Goal: Check status: Check status

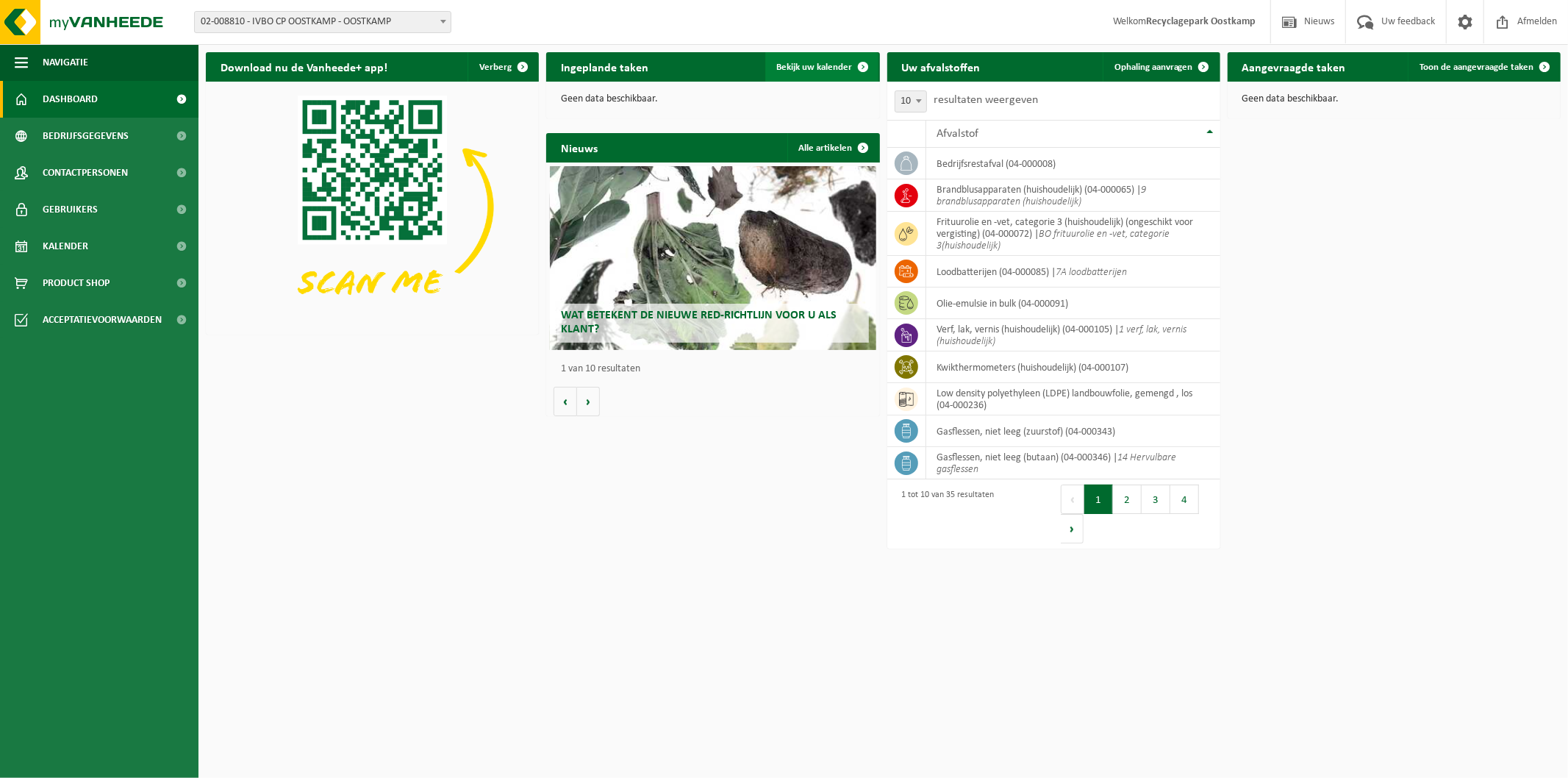
click at [847, 69] on span "Bekijk uw kalender" at bounding box center [814, 67] width 75 height 10
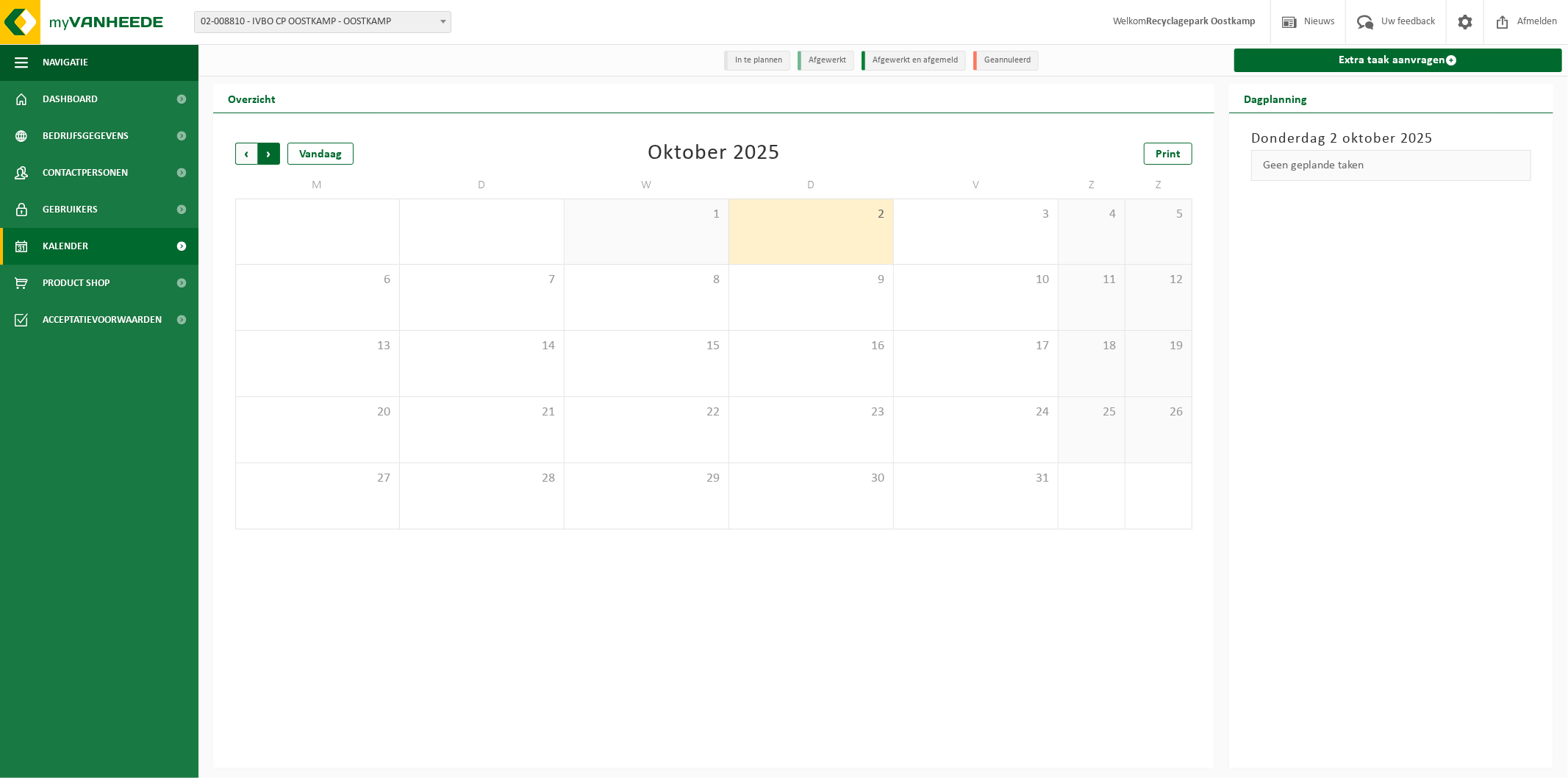
click at [247, 156] on span "Vorige" at bounding box center [246, 154] width 22 height 22
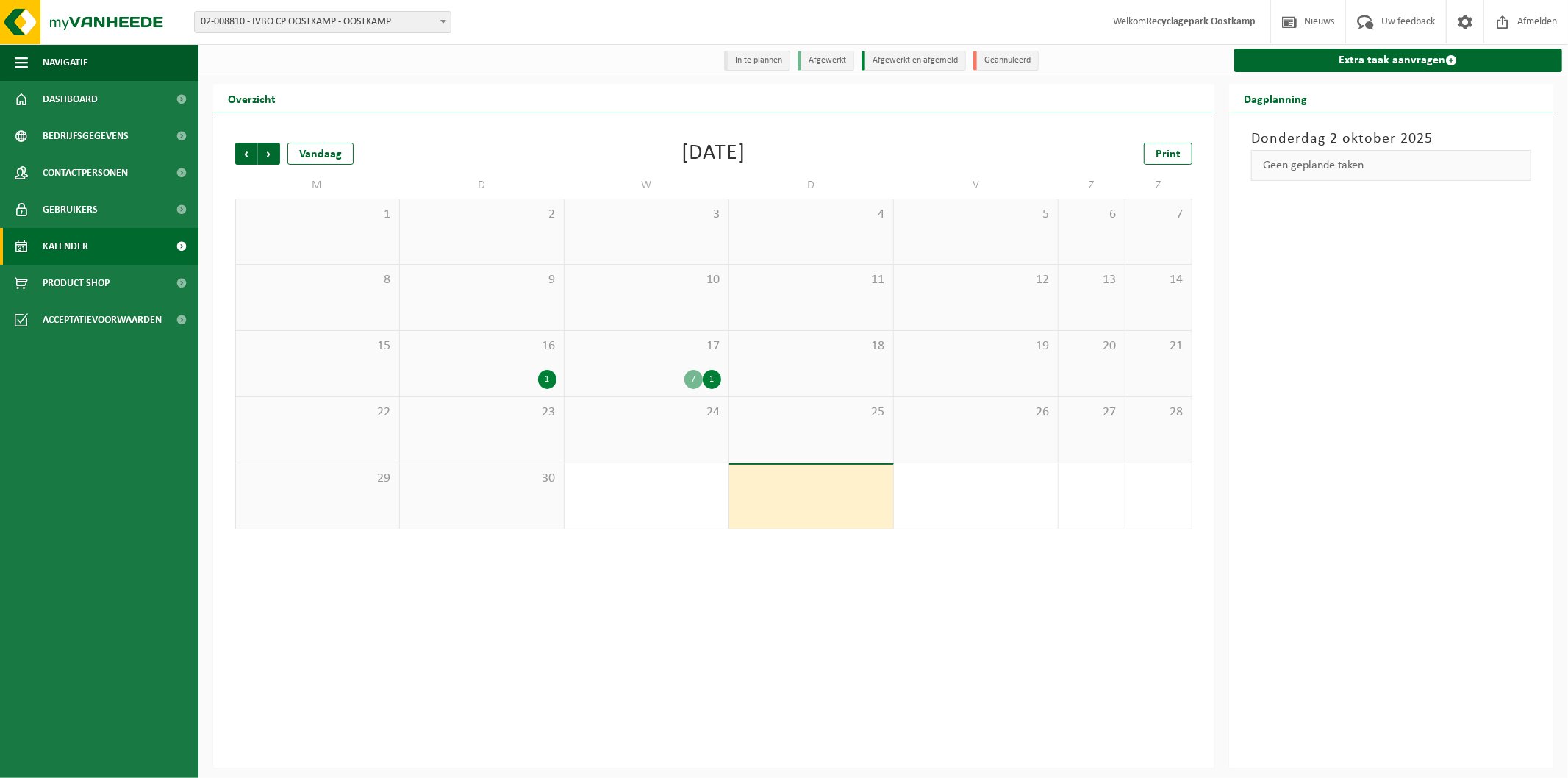
click at [663, 378] on div "7 1" at bounding box center [647, 379] width 149 height 19
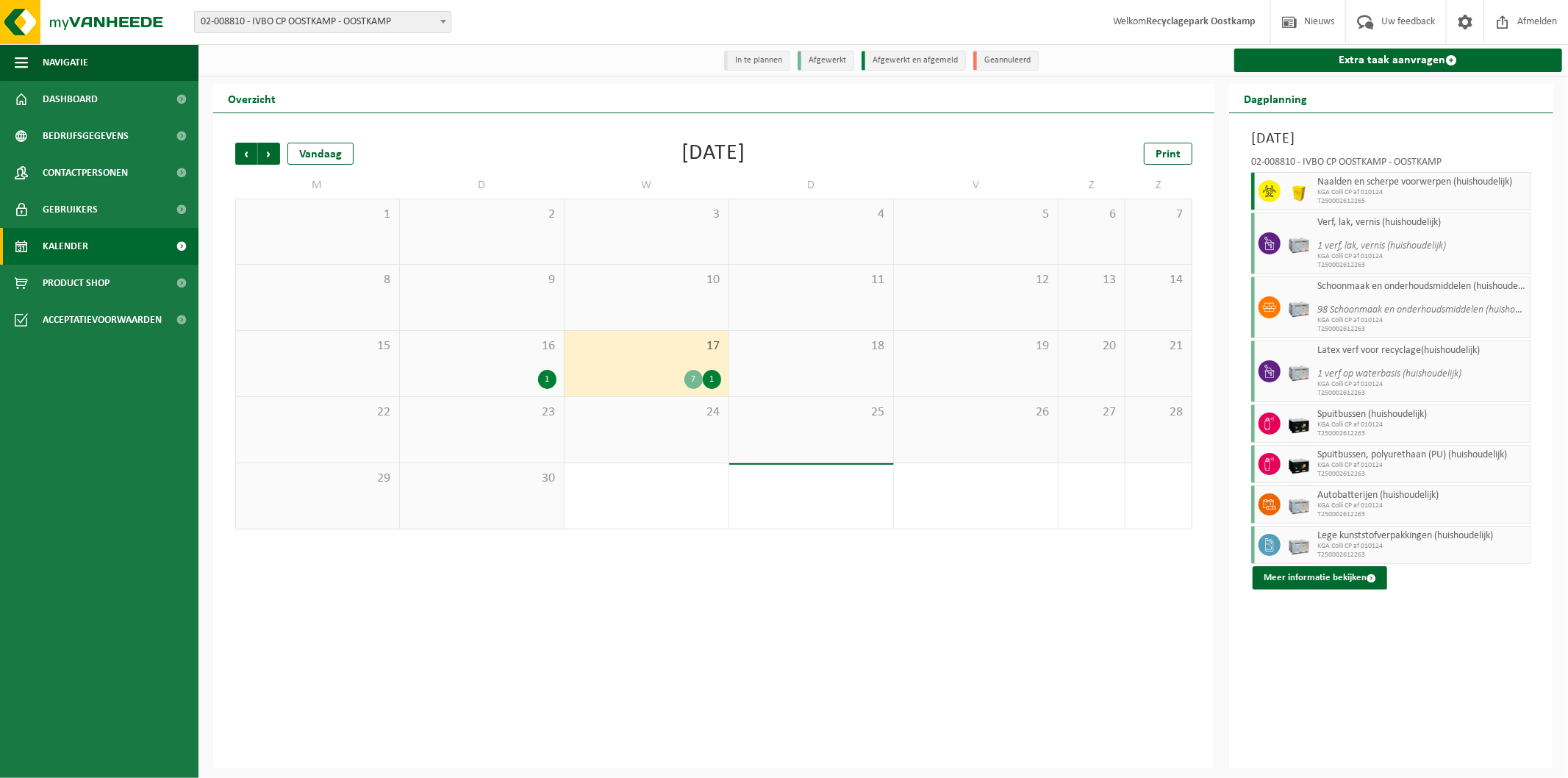
click at [709, 378] on div "1" at bounding box center [712, 379] width 18 height 19
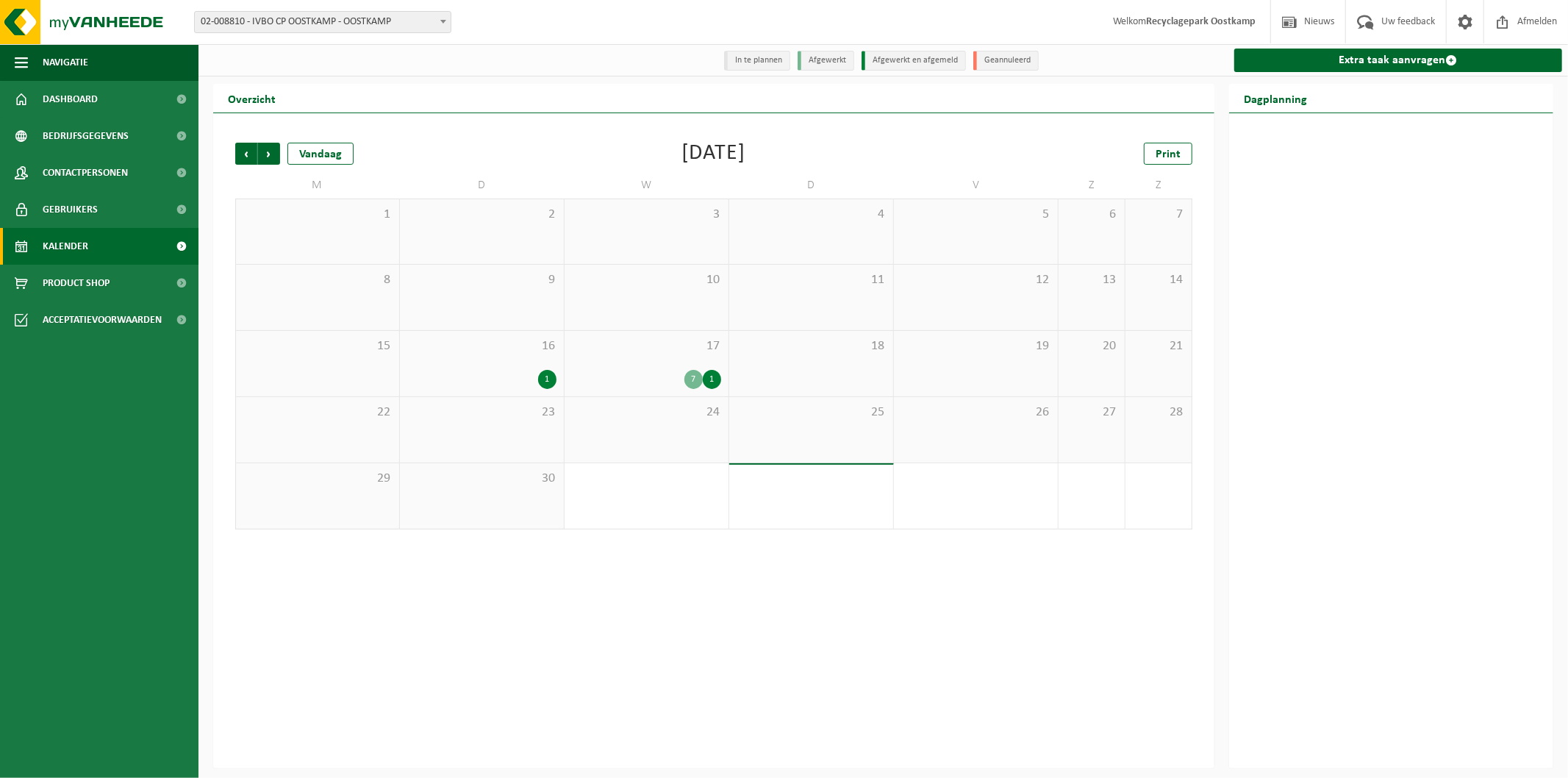
click at [541, 351] on span "16" at bounding box center [482, 347] width 149 height 16
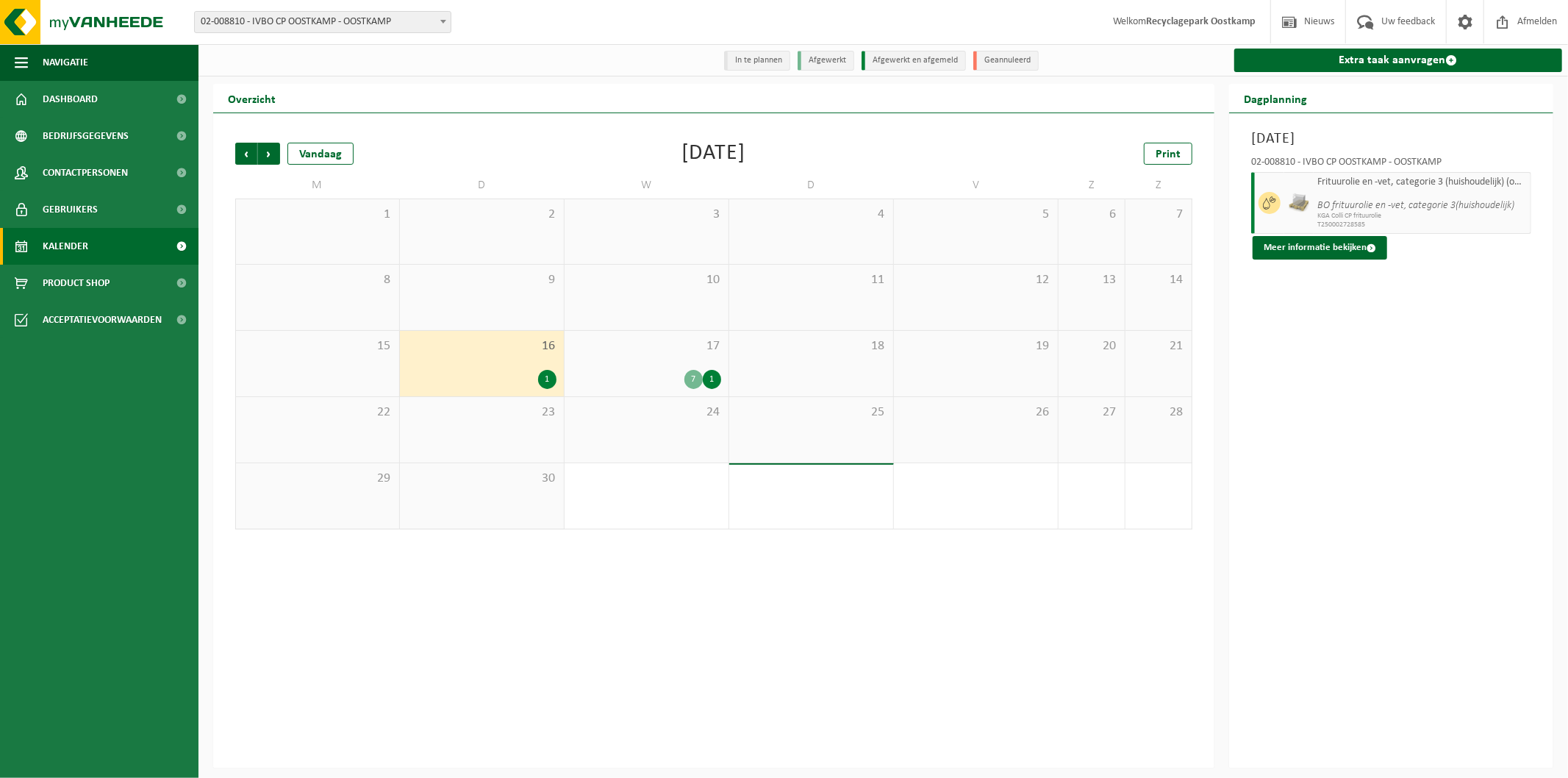
click at [635, 370] on div "17 7 1" at bounding box center [647, 364] width 164 height 66
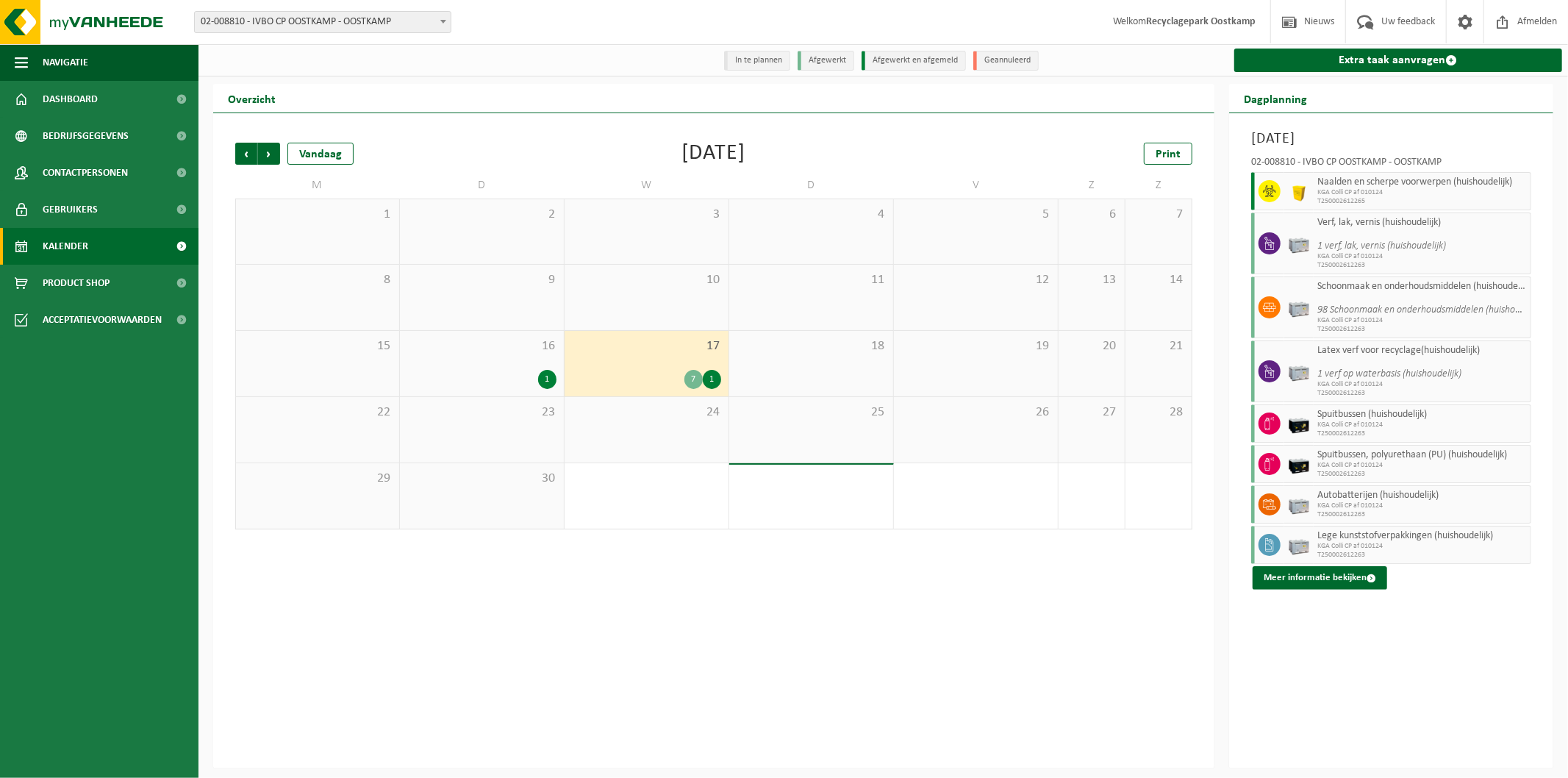
click at [477, 362] on div "16 1" at bounding box center [482, 364] width 164 height 66
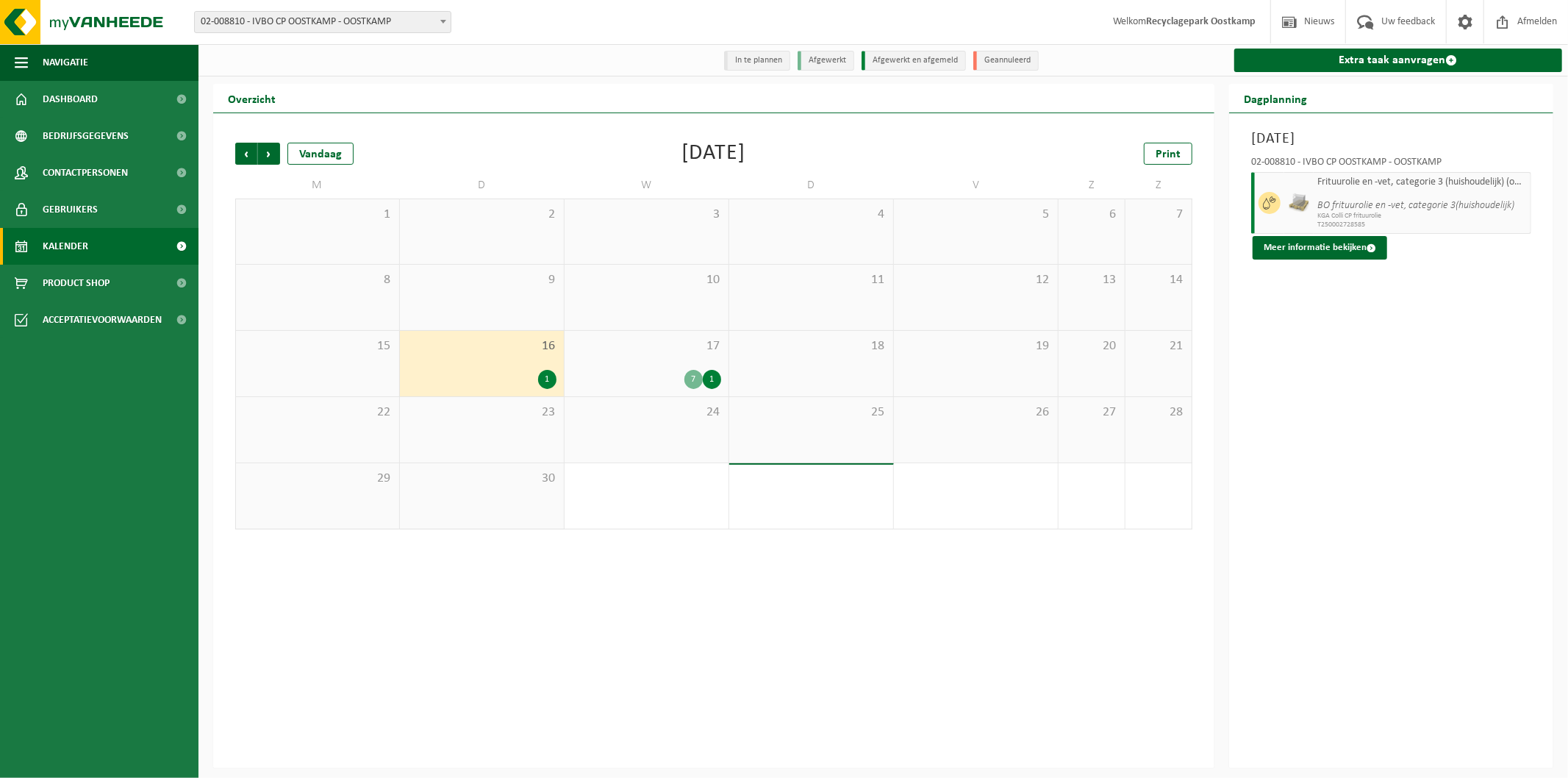
click at [658, 355] on span "17" at bounding box center [647, 347] width 149 height 16
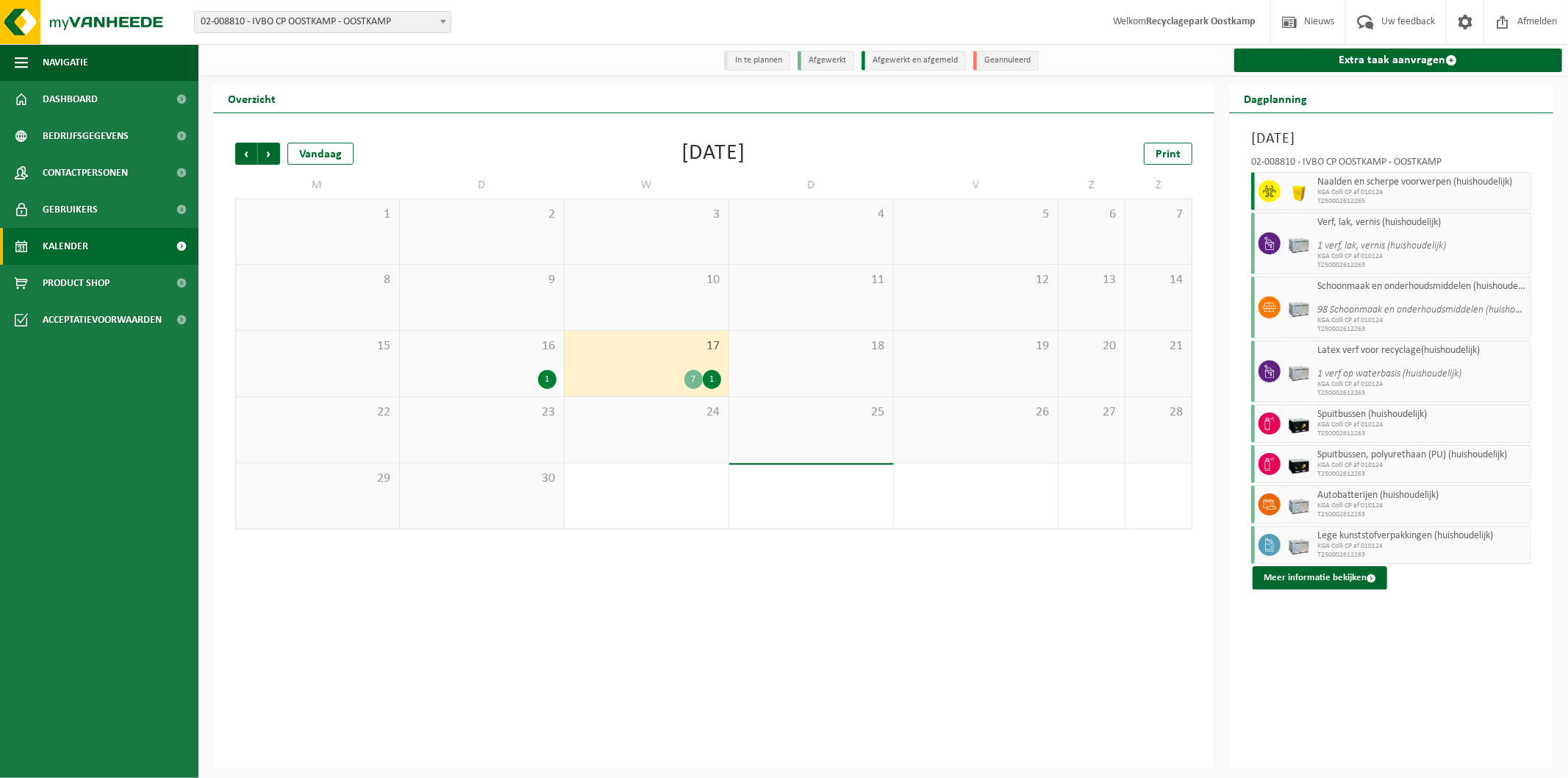
click at [828, 311] on div "11" at bounding box center [811, 298] width 164 height 66
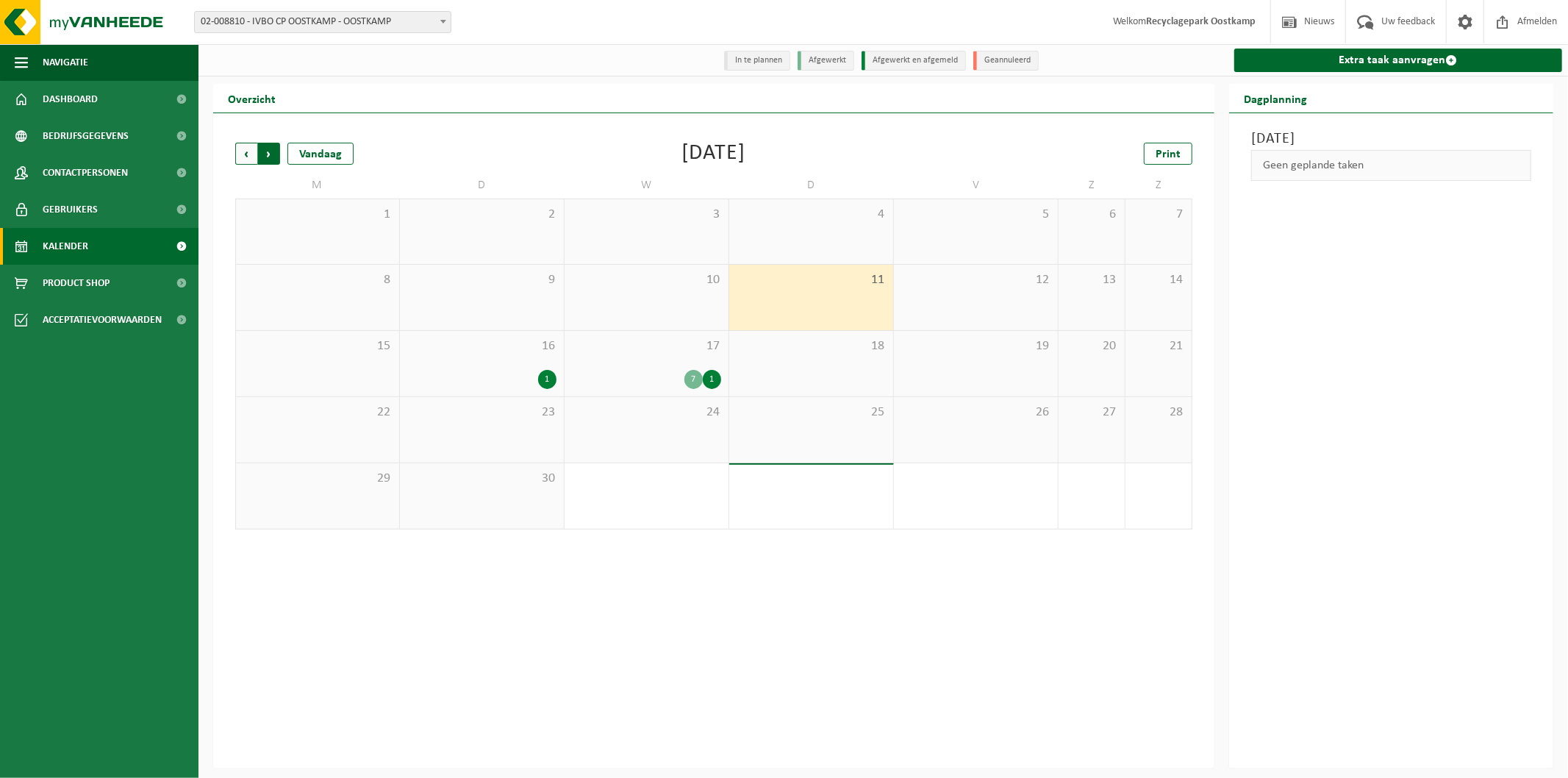
click at [246, 156] on span "Vorige" at bounding box center [246, 154] width 22 height 22
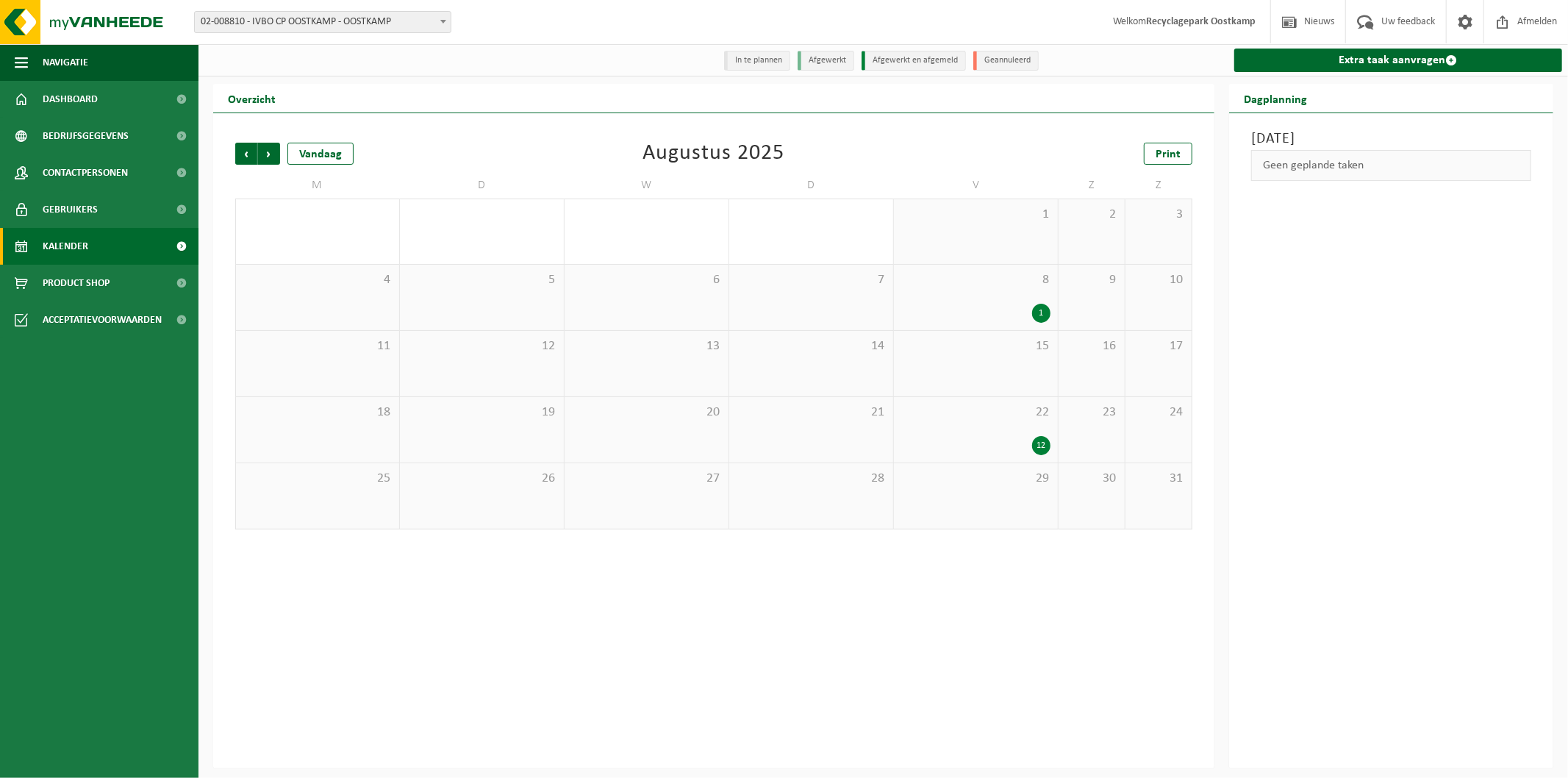
click at [1000, 298] on div "8 1" at bounding box center [976, 298] width 164 height 66
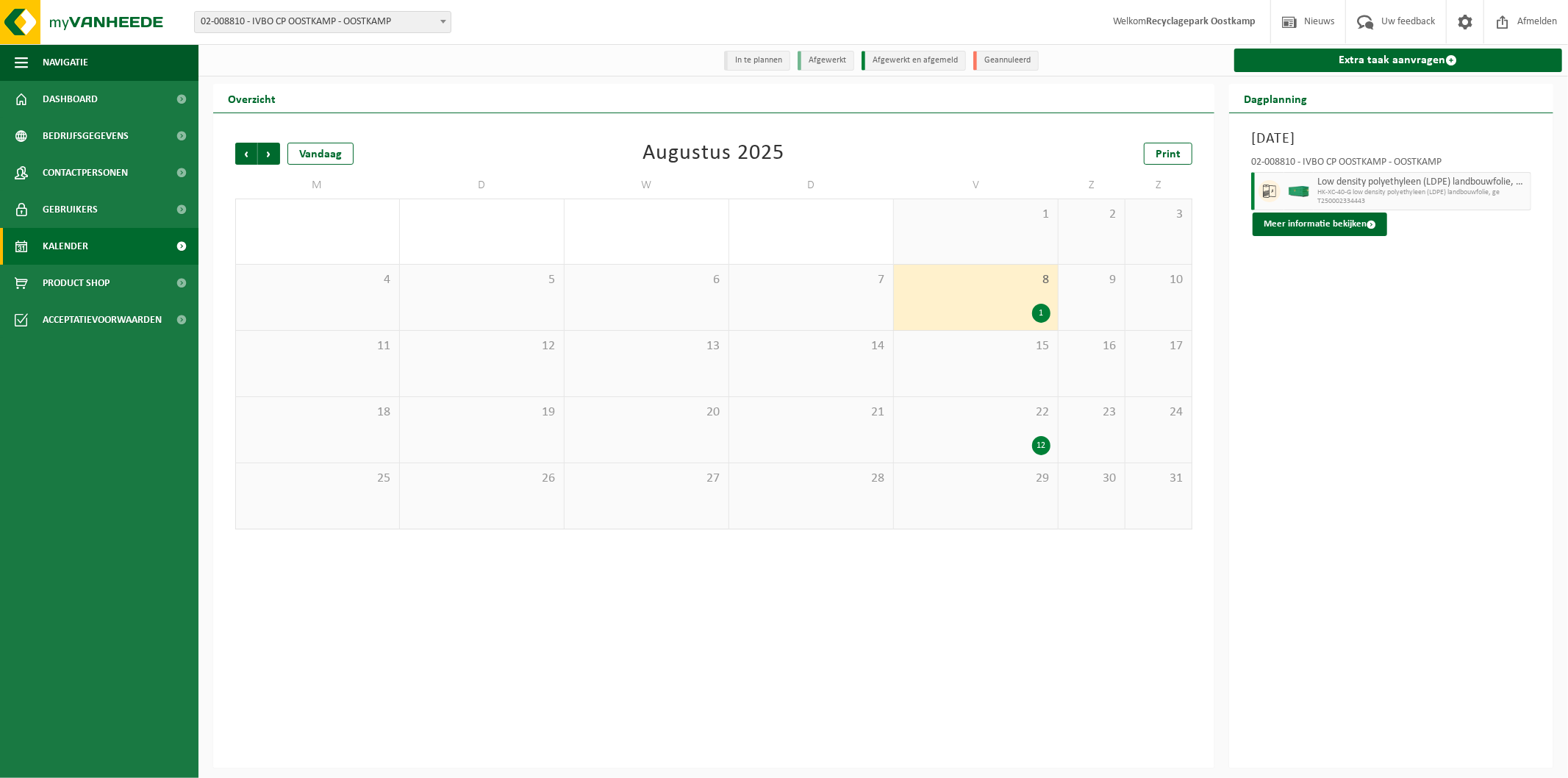
click at [996, 441] on div "12" at bounding box center [976, 445] width 149 height 19
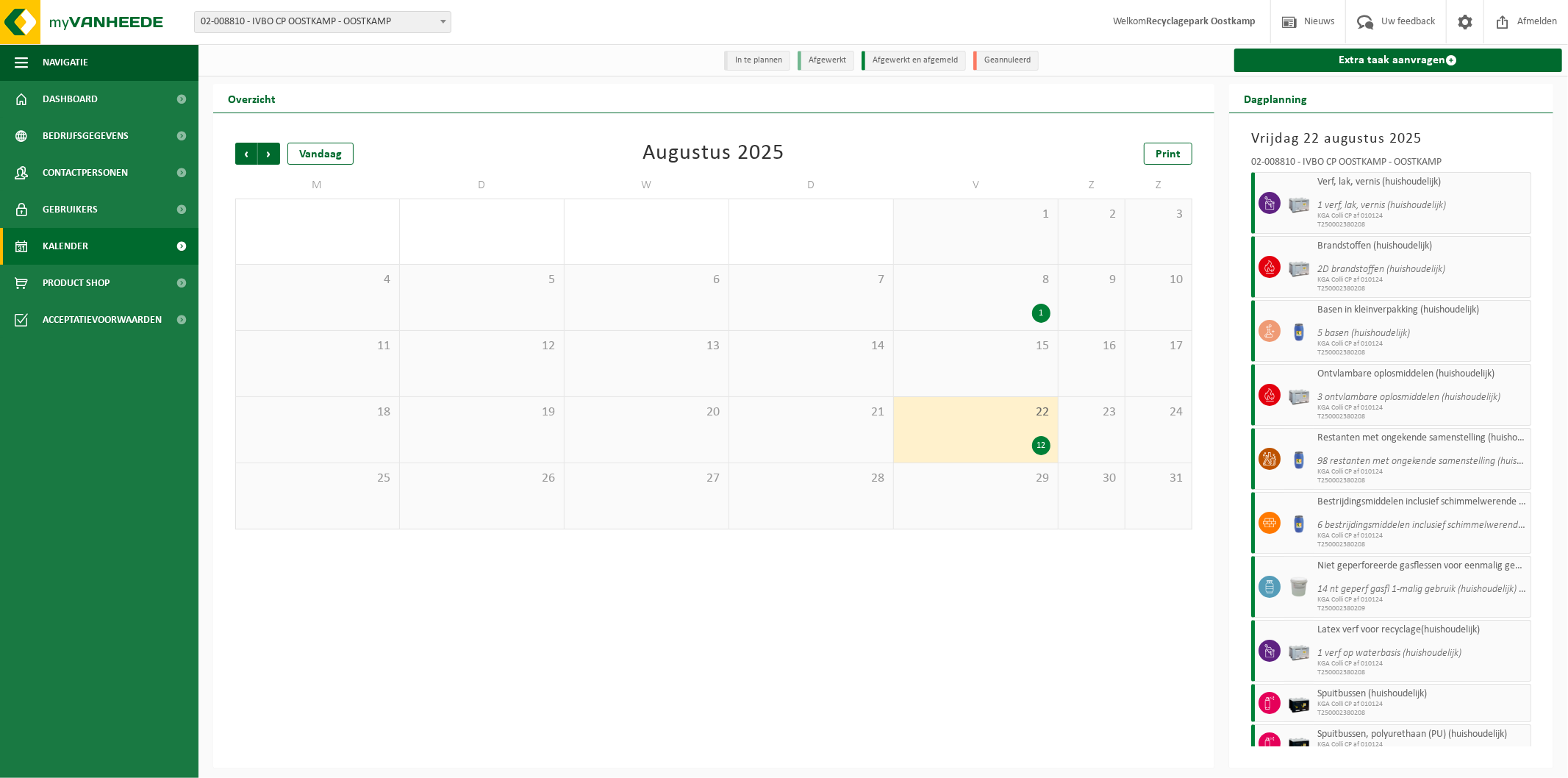
click at [975, 307] on div "1" at bounding box center [976, 313] width 149 height 19
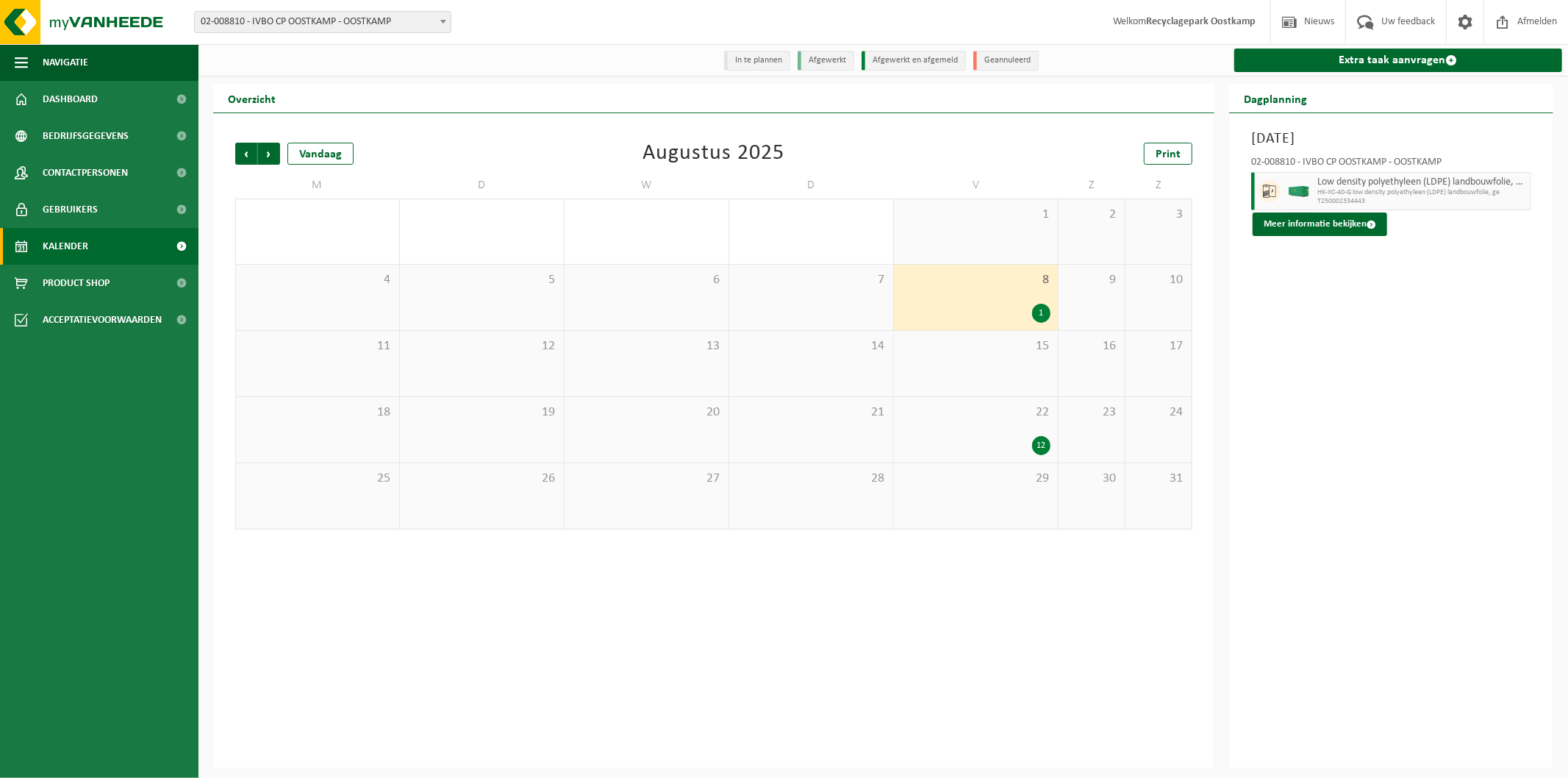
click at [992, 425] on div "22 12" at bounding box center [976, 429] width 164 height 66
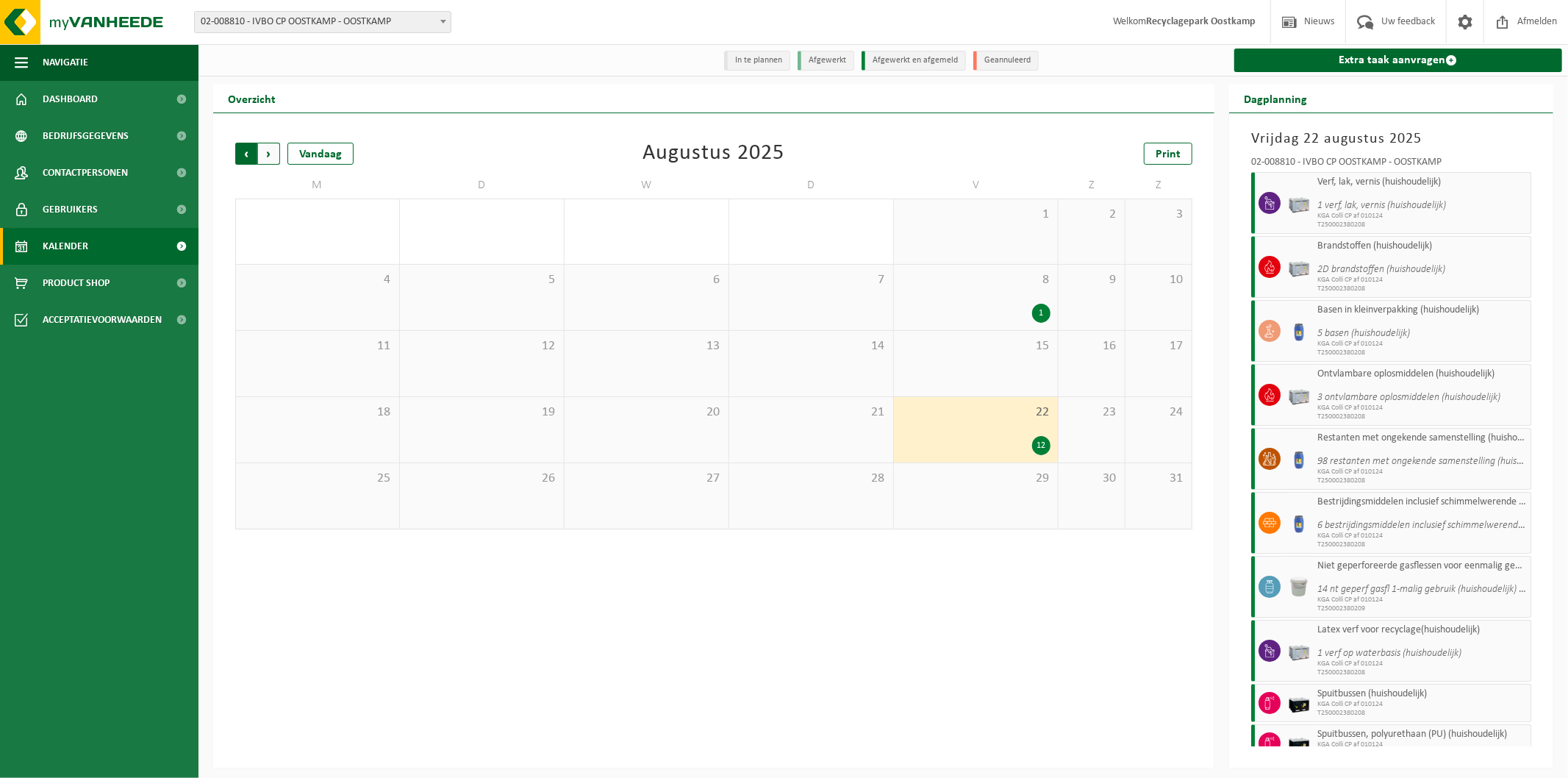
click at [273, 157] on span "Volgende" at bounding box center [269, 154] width 22 height 22
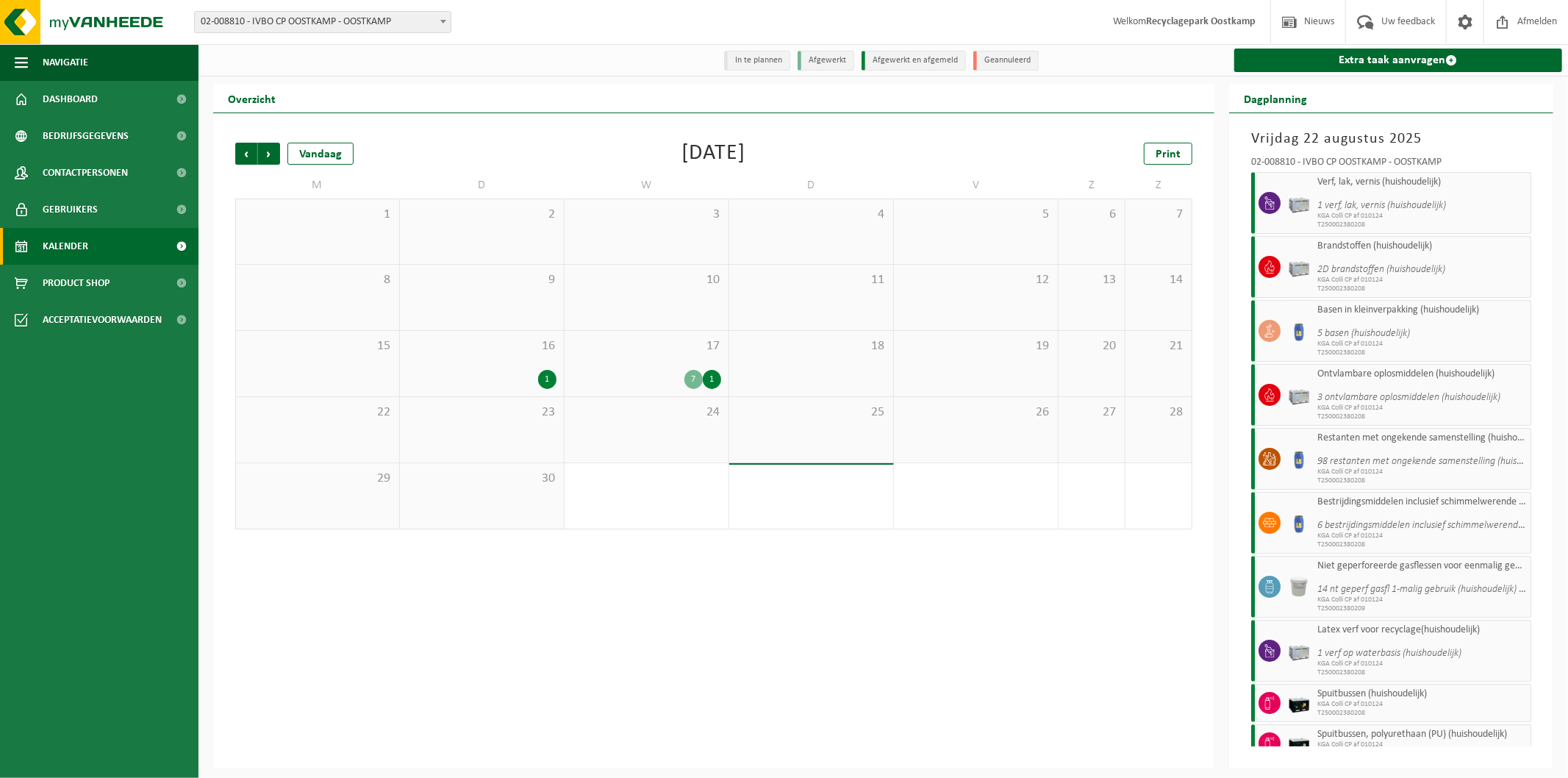
click at [677, 346] on span "17" at bounding box center [647, 347] width 149 height 16
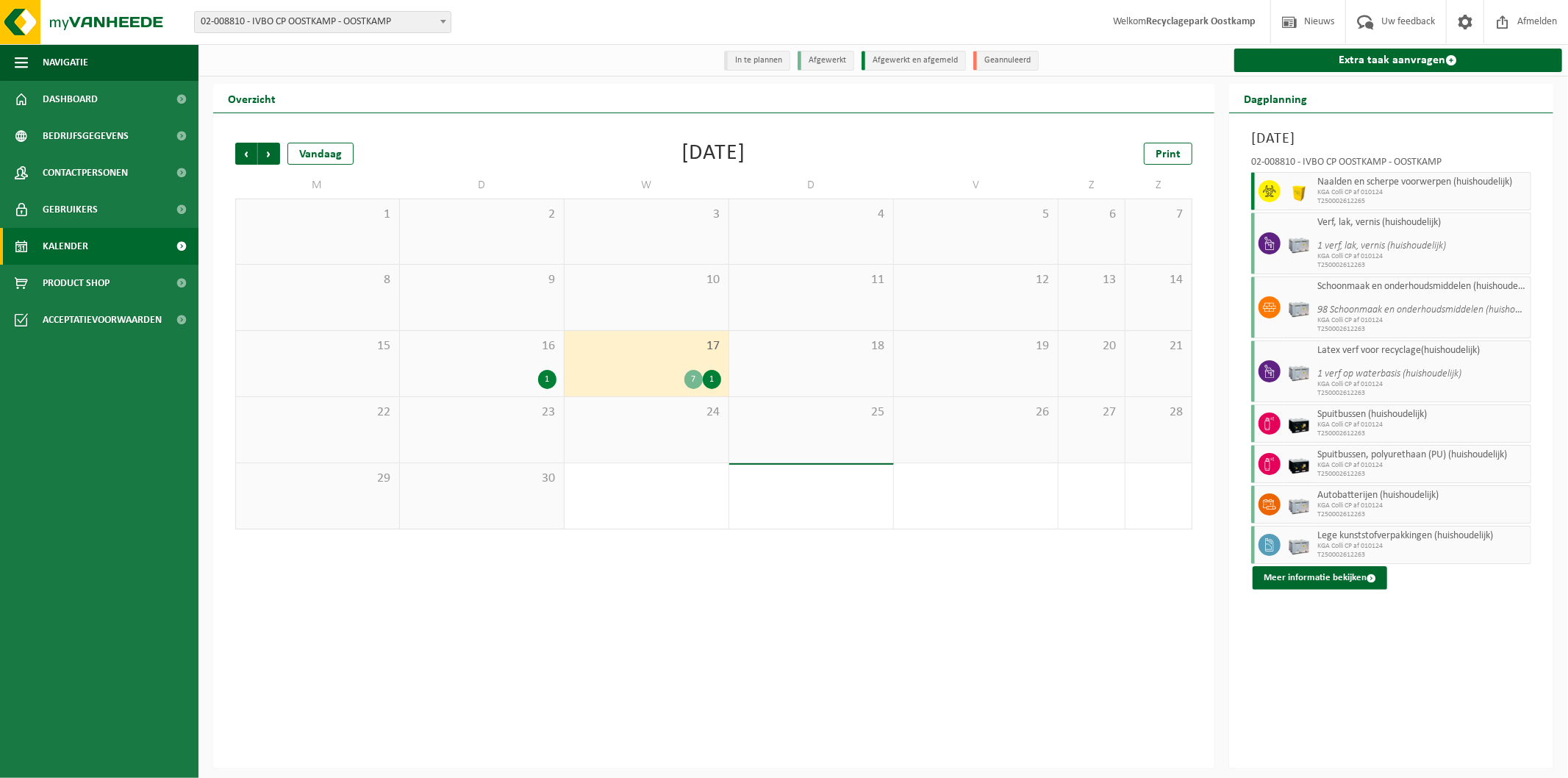
click at [692, 378] on div "7" at bounding box center [693, 379] width 18 height 19
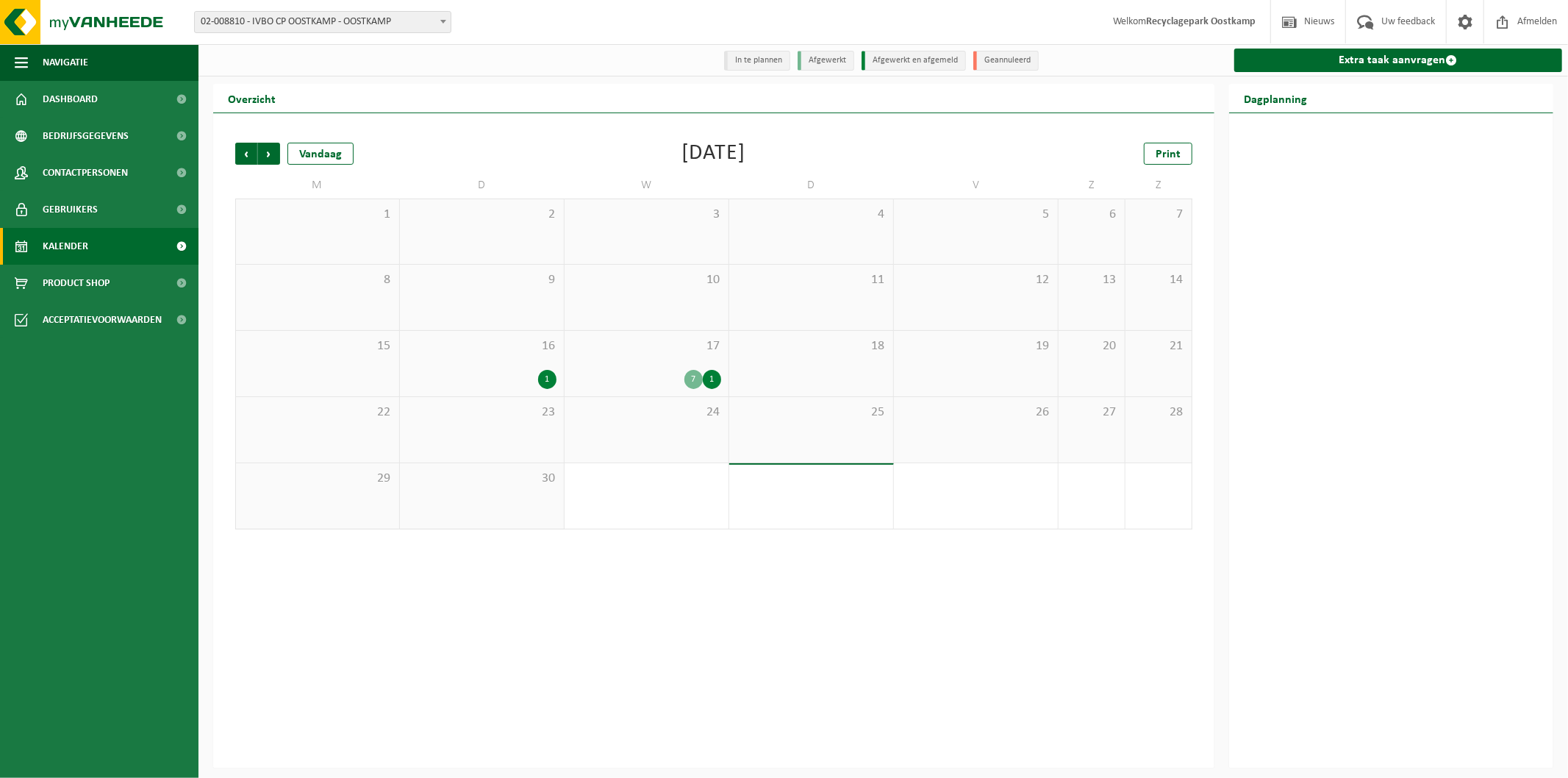
click at [693, 380] on div "7" at bounding box center [693, 379] width 18 height 19
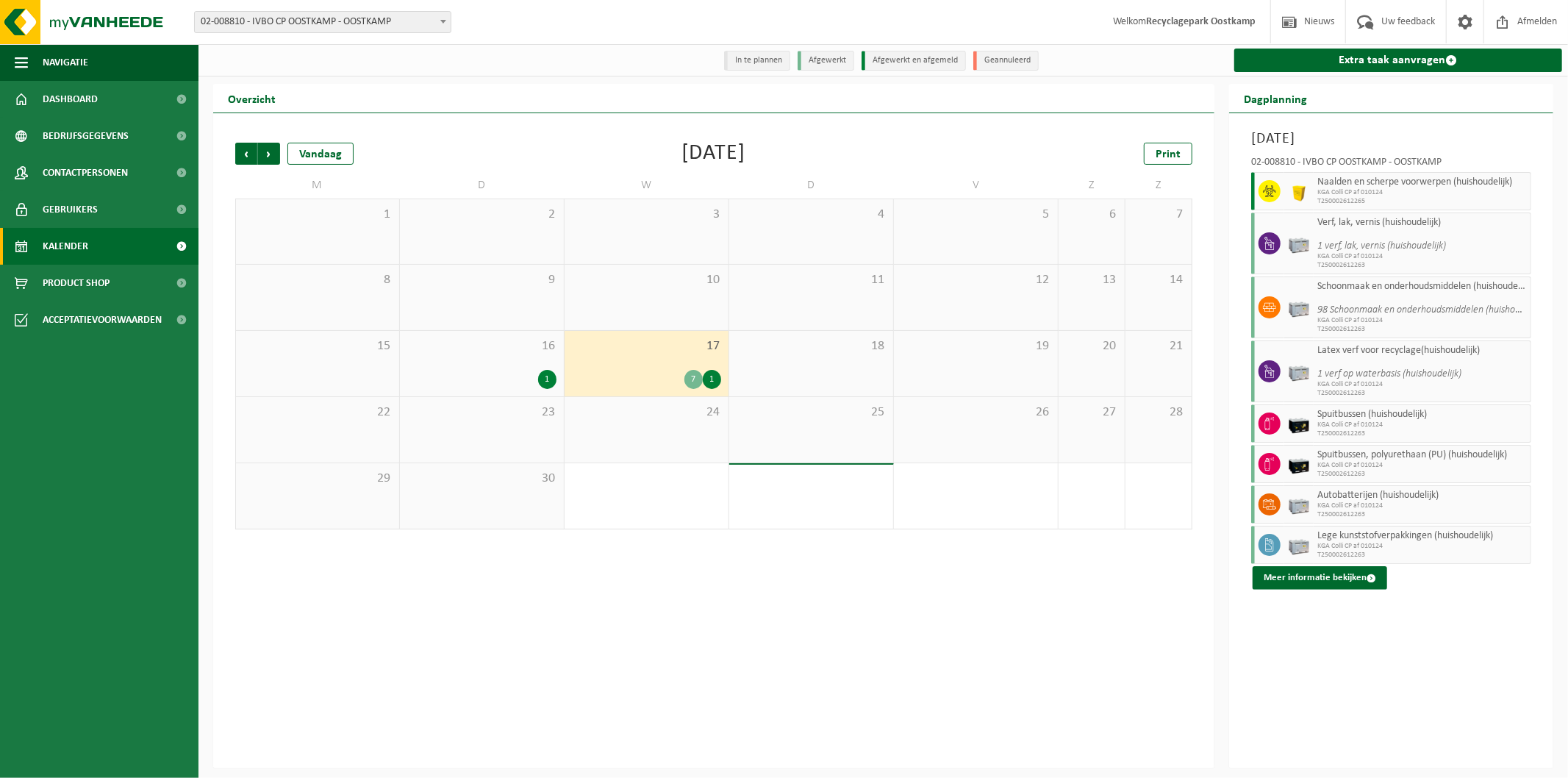
click at [707, 359] on div "17 7 1" at bounding box center [647, 364] width 164 height 66
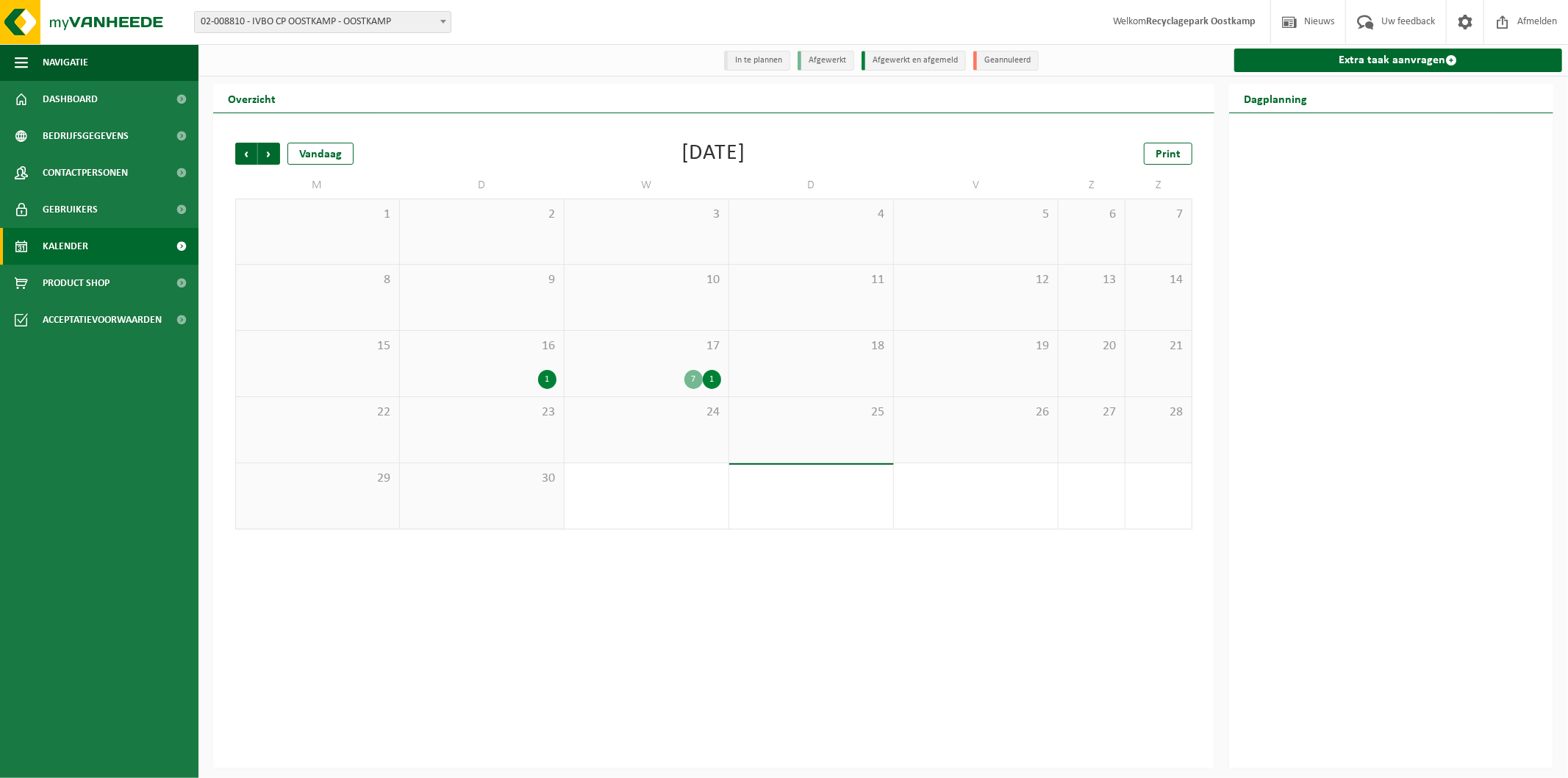
click at [707, 359] on div "17 7 1" at bounding box center [647, 364] width 164 height 66
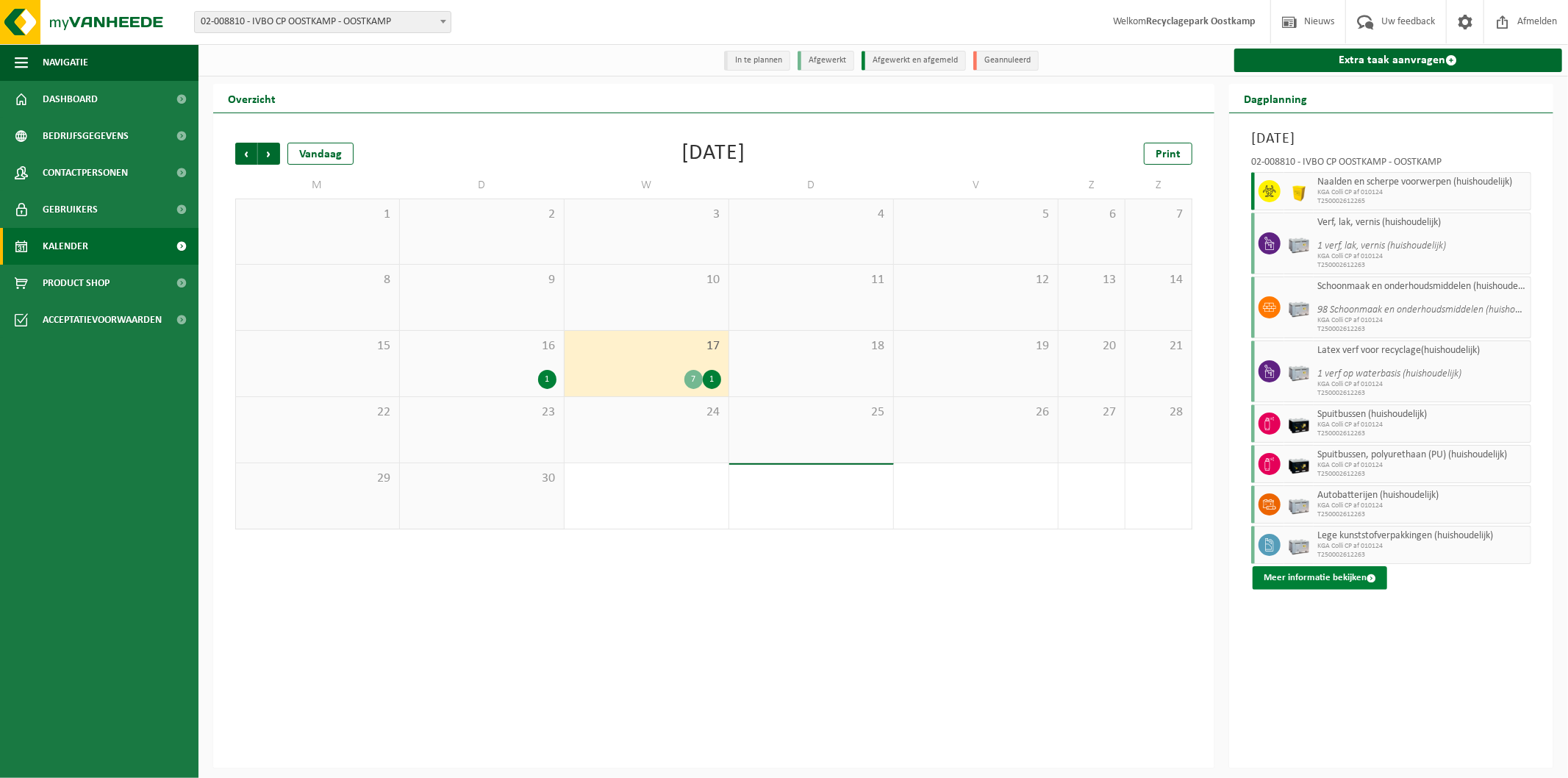
click at [1335, 580] on button "Meer informatie bekijken" at bounding box center [1320, 578] width 135 height 24
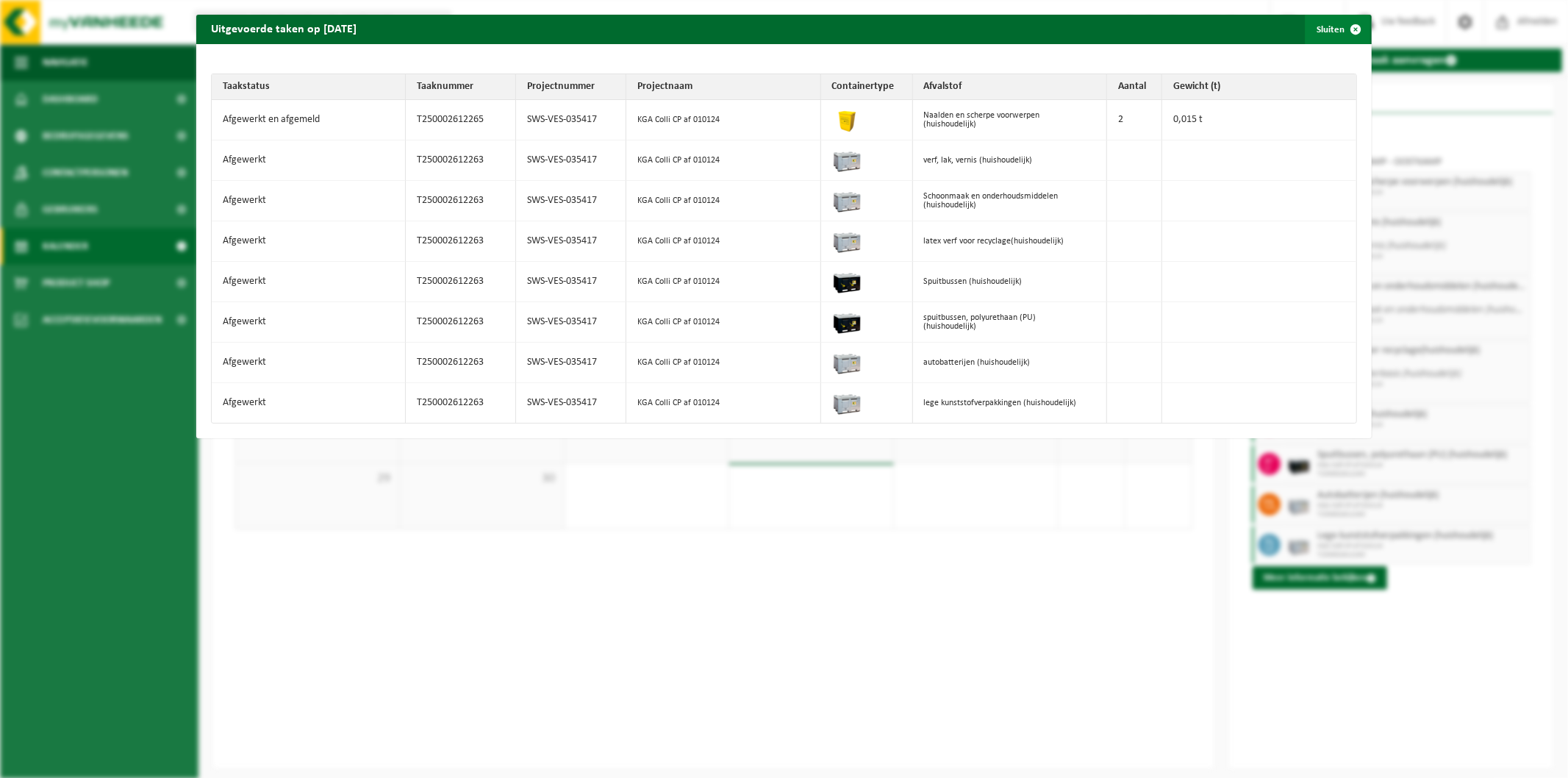
click at [1350, 33] on span "button" at bounding box center [1355, 29] width 29 height 29
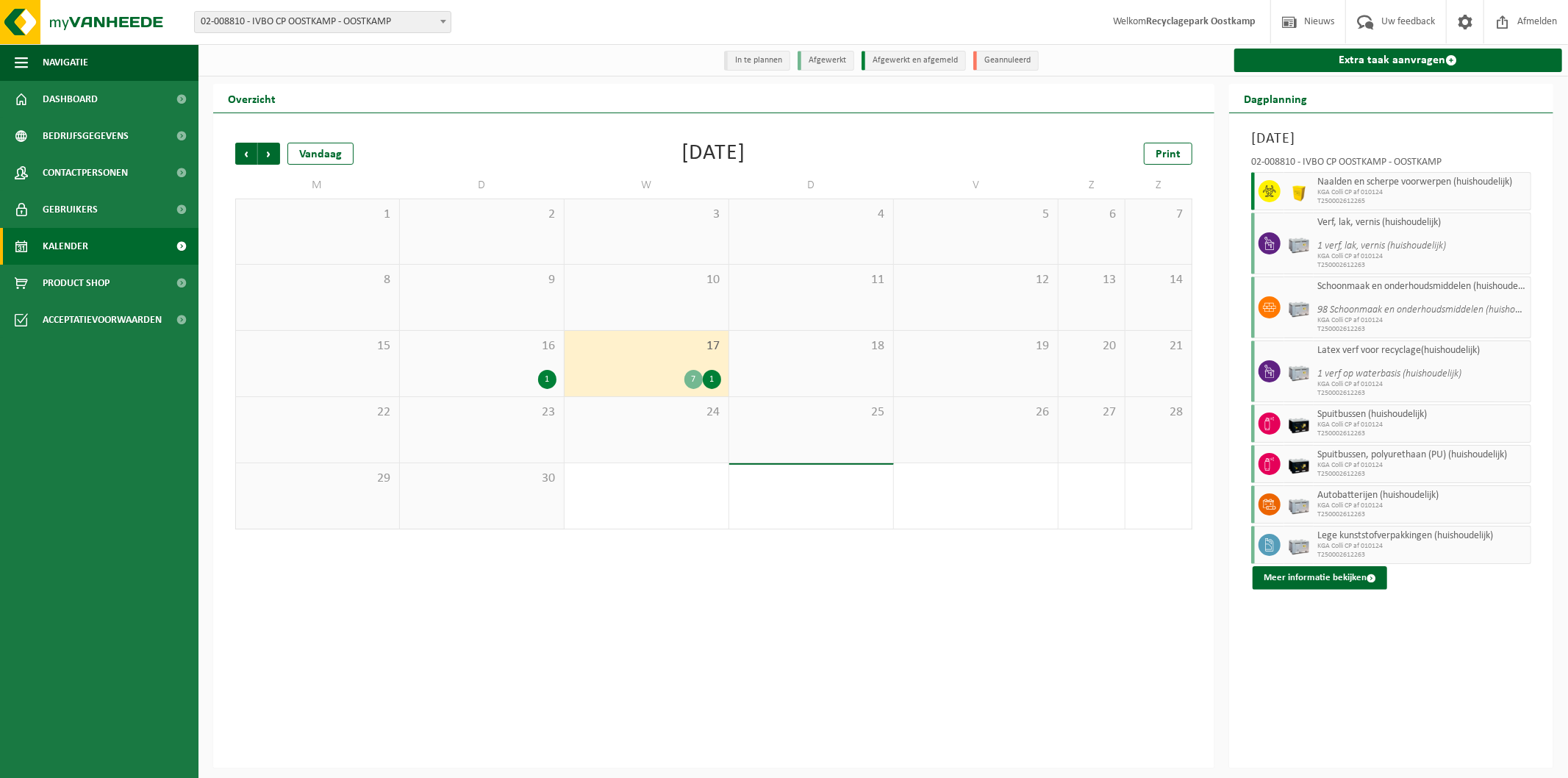
click at [476, 350] on span "16" at bounding box center [482, 347] width 149 height 16
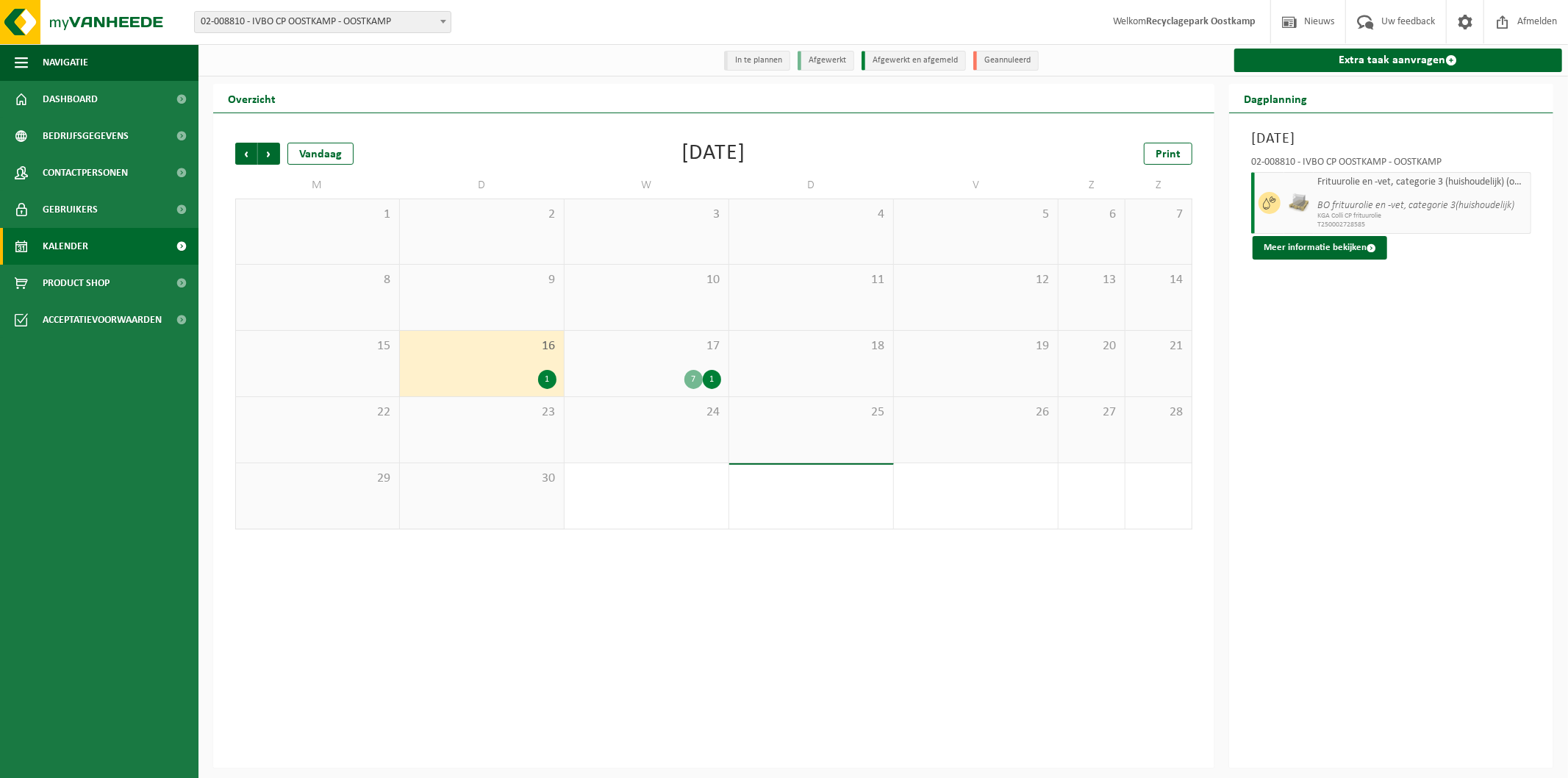
click at [648, 420] on span "24" at bounding box center [647, 413] width 149 height 16
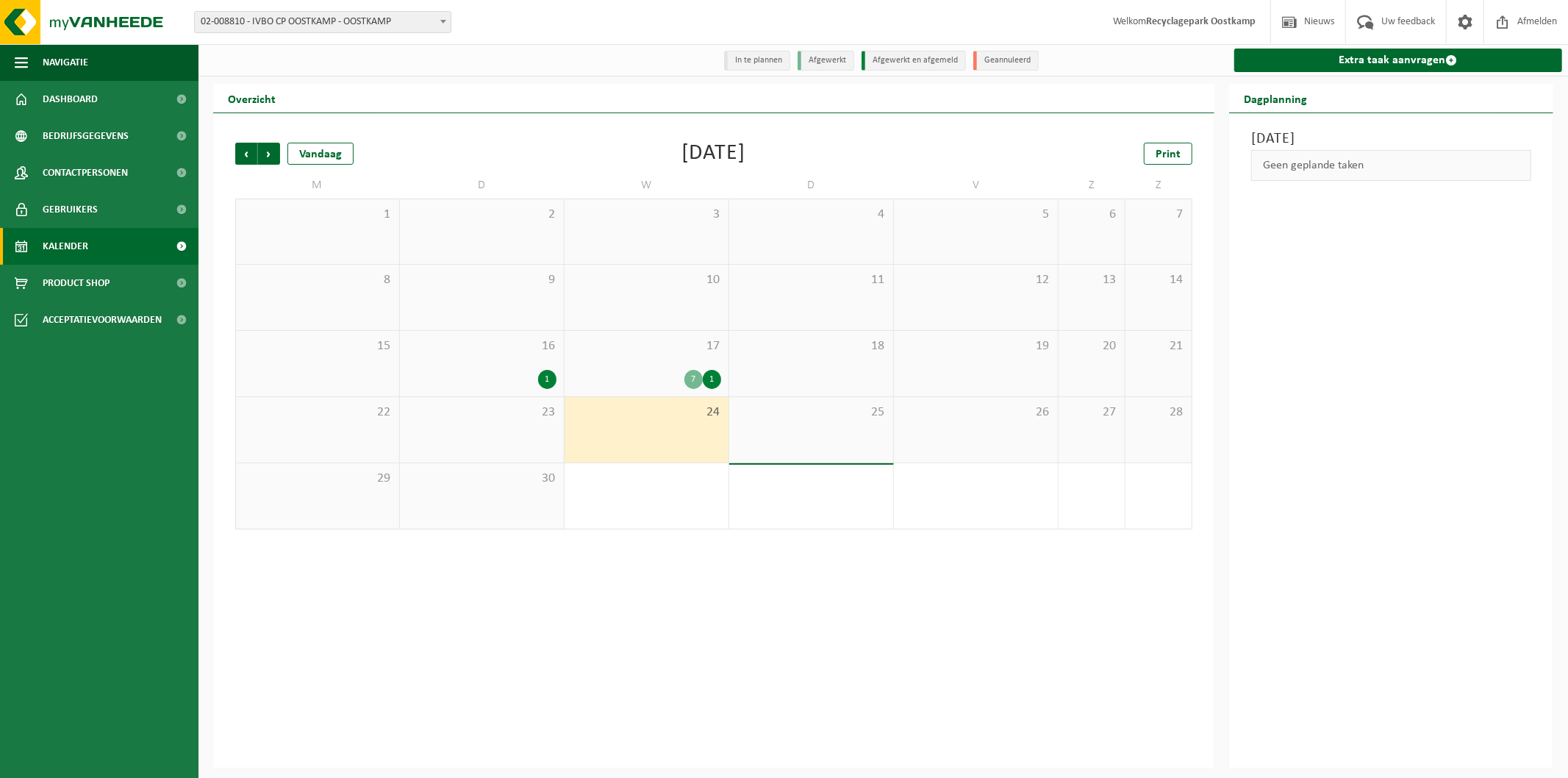
click at [530, 435] on div "23" at bounding box center [482, 429] width 164 height 66
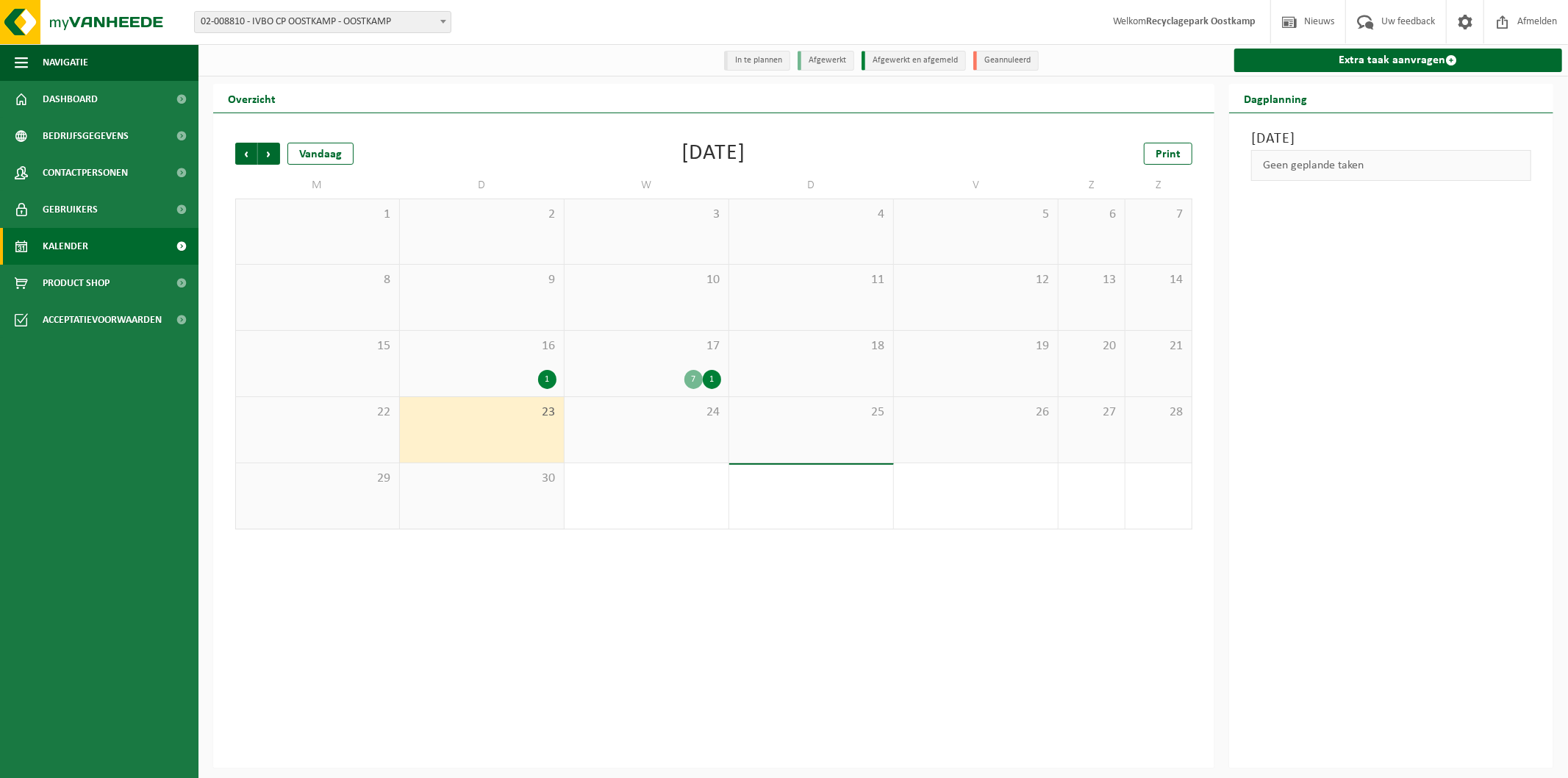
click at [875, 422] on div "25" at bounding box center [811, 429] width 164 height 66
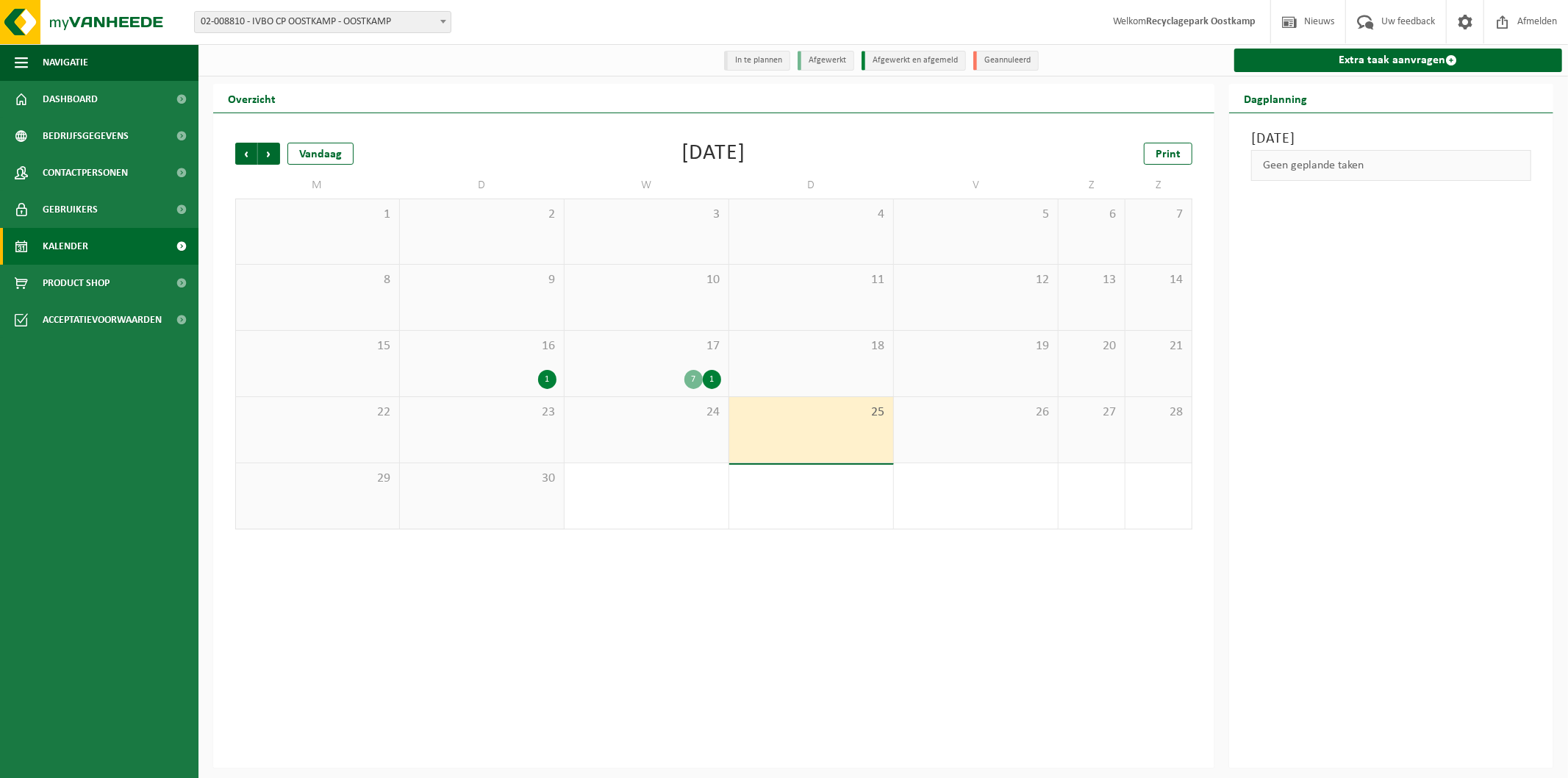
click at [1010, 425] on div "26" at bounding box center [976, 429] width 164 height 66
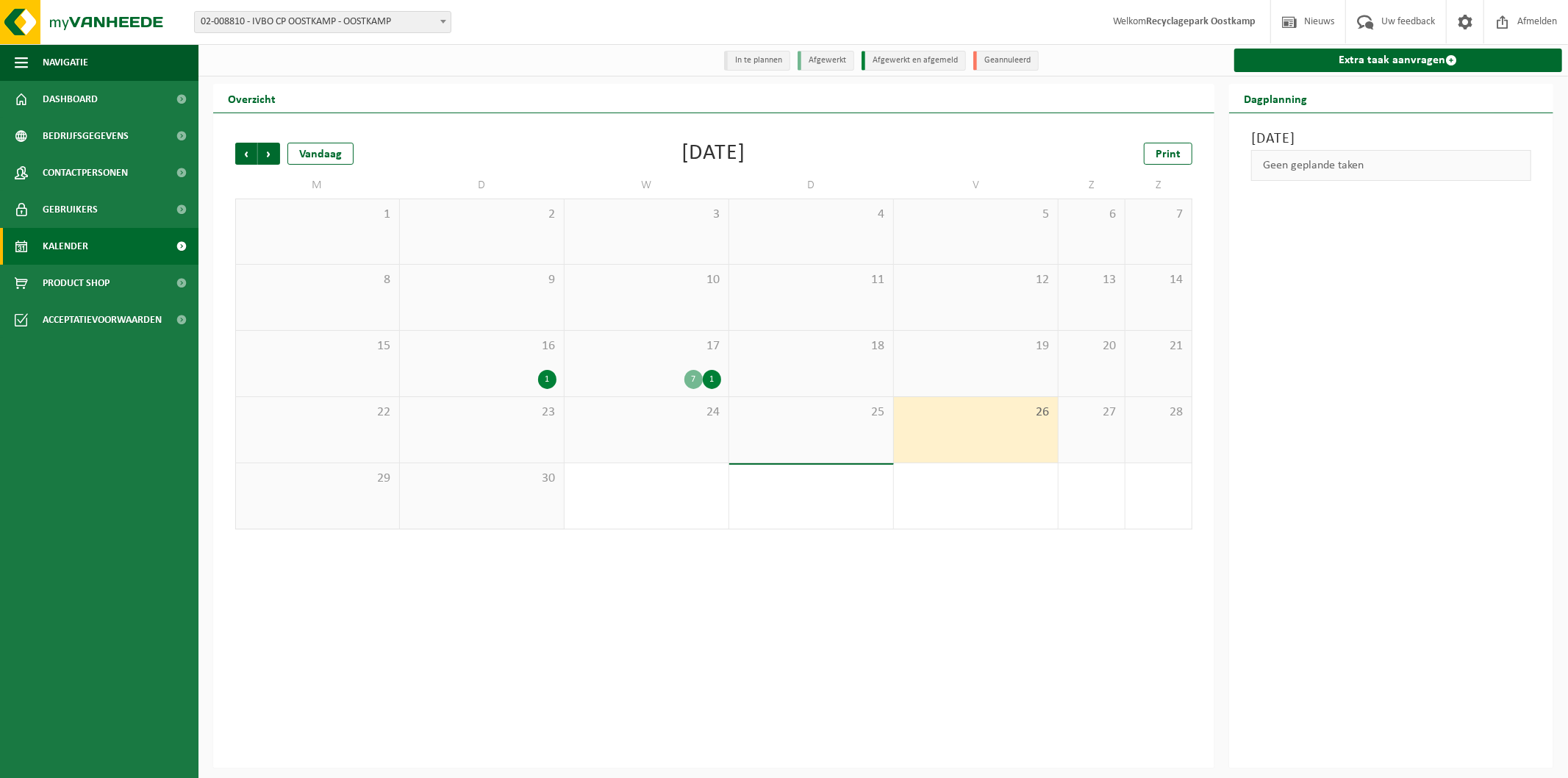
click at [1126, 427] on div "28" at bounding box center [1158, 429] width 66 height 66
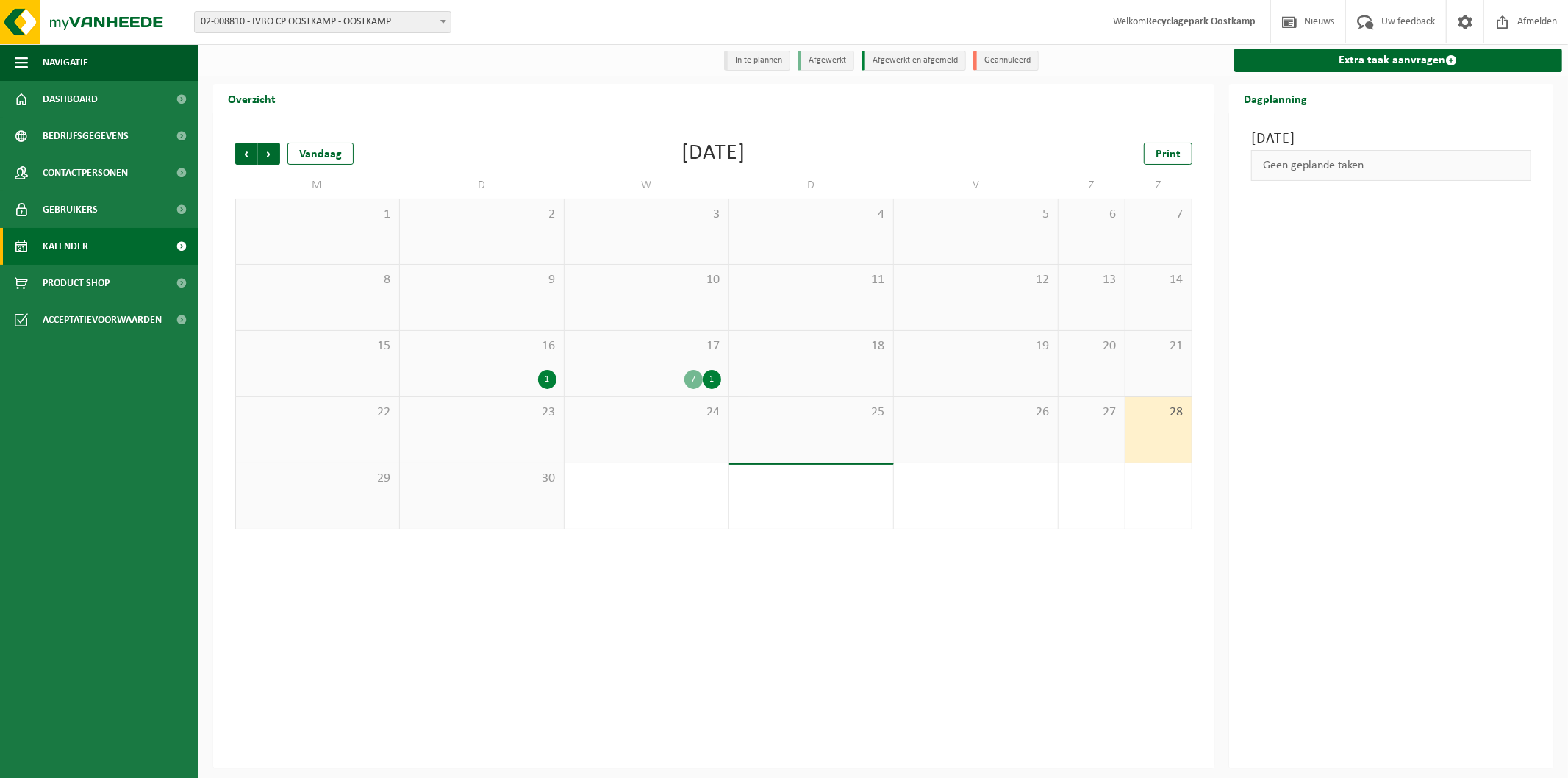
click at [1088, 353] on span "20" at bounding box center [1091, 347] width 52 height 16
click at [1090, 268] on div "13" at bounding box center [1091, 298] width 66 height 66
click at [1091, 217] on span "6" at bounding box center [1091, 215] width 52 height 16
click at [996, 224] on div "5" at bounding box center [976, 231] width 164 height 65
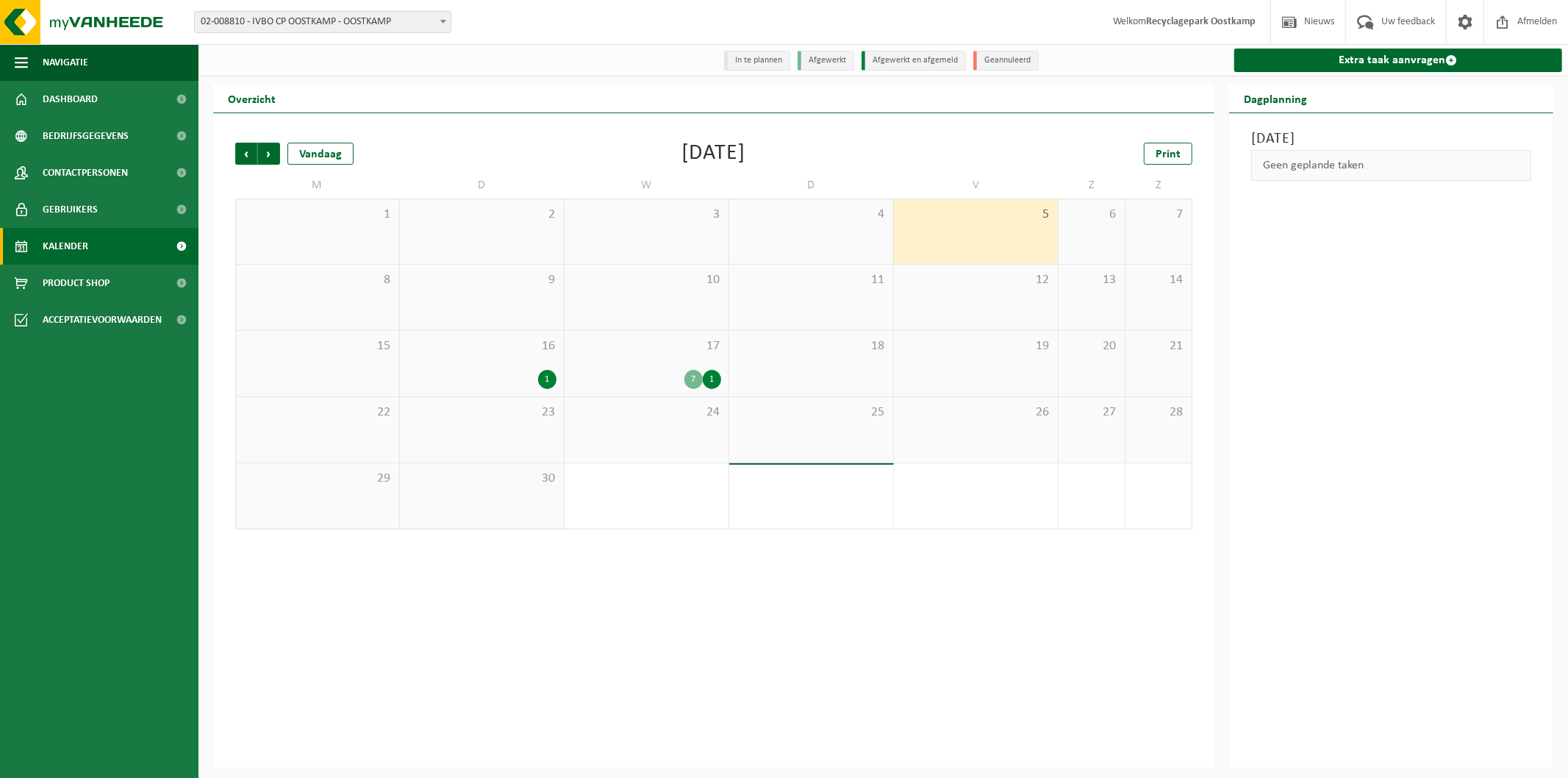
click at [978, 300] on div "12" at bounding box center [976, 298] width 164 height 66
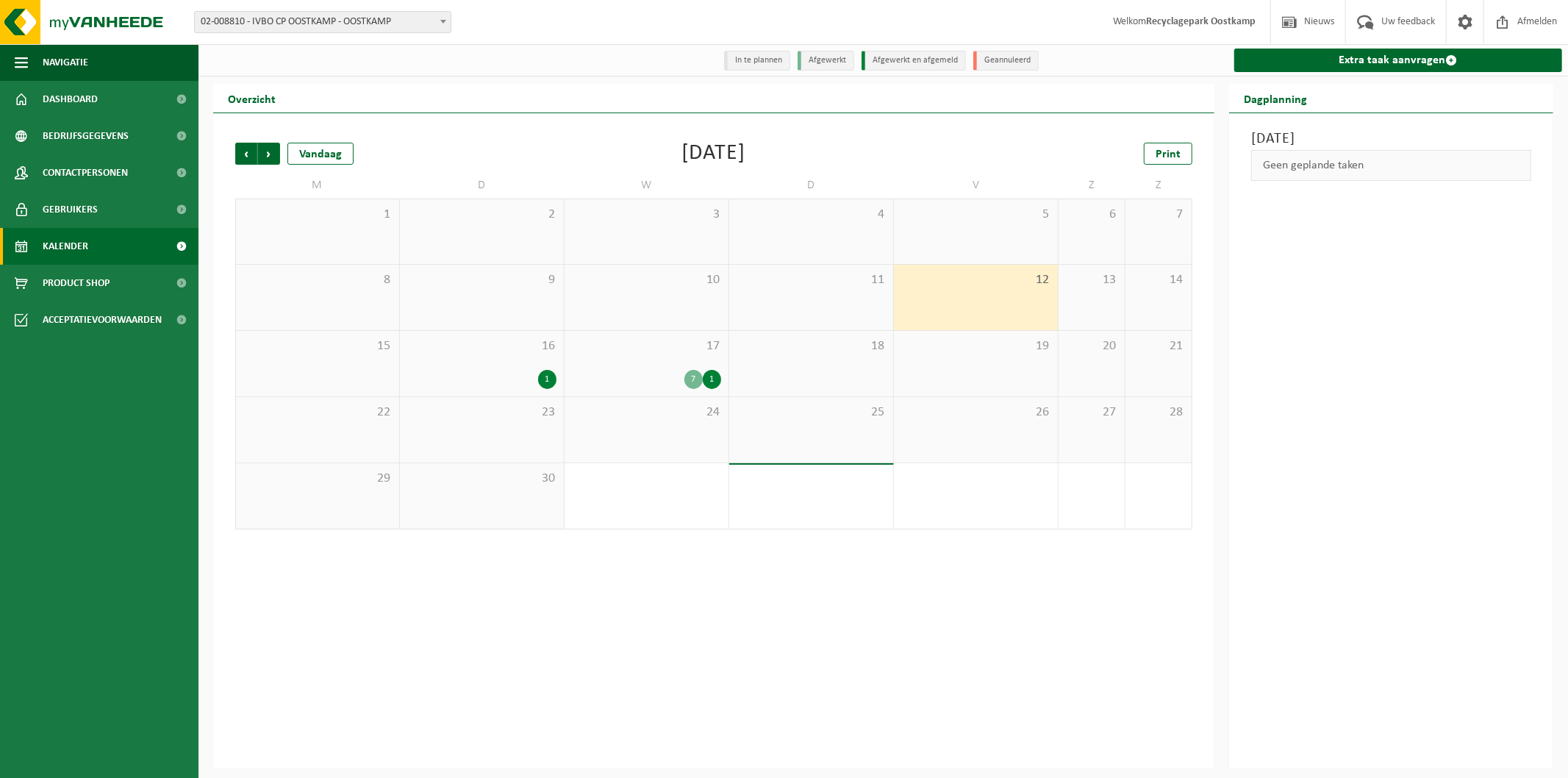
click at [647, 359] on div "17 7 1" at bounding box center [647, 364] width 164 height 66
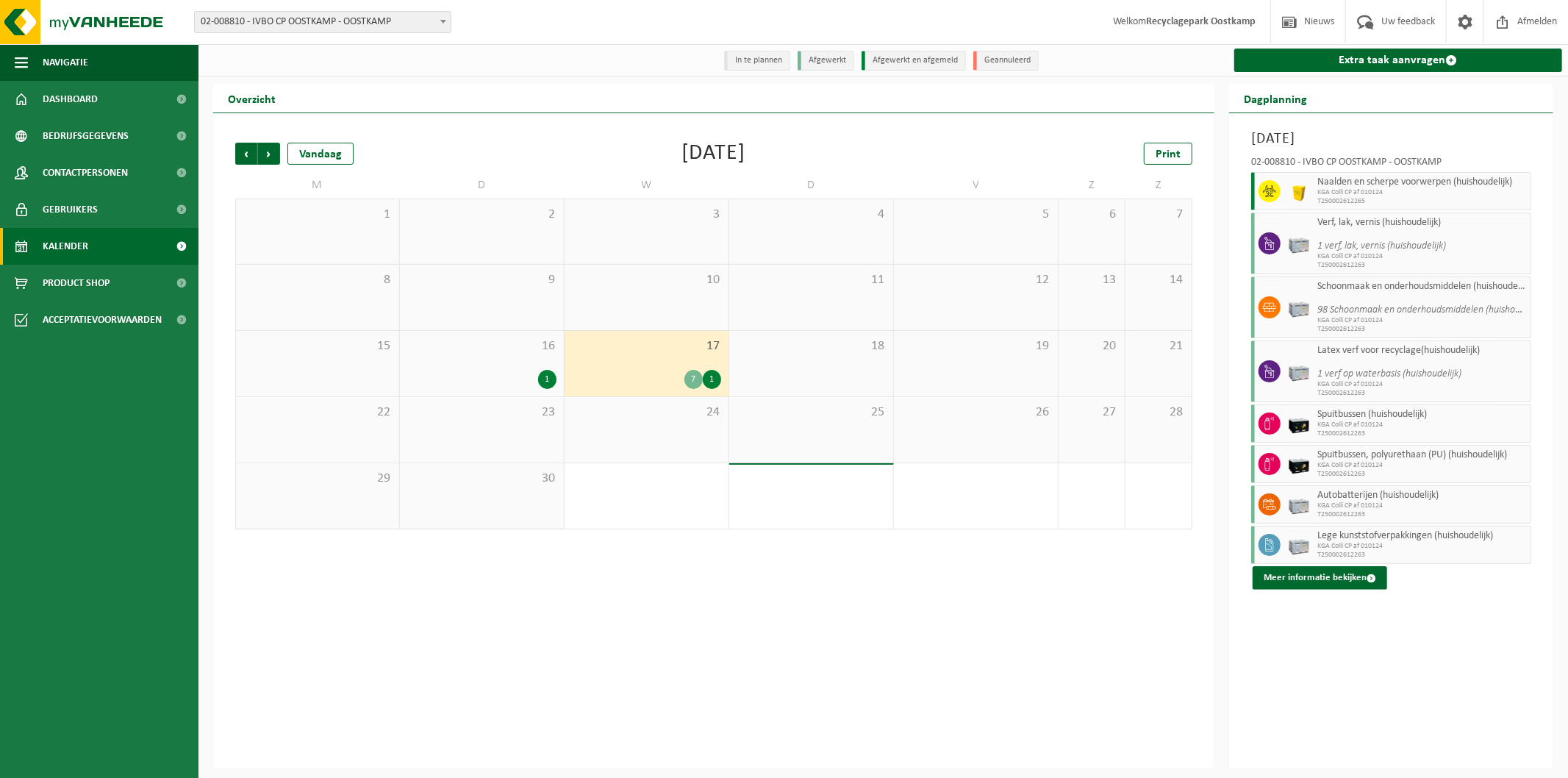
click at [466, 382] on div "1" at bounding box center [482, 379] width 149 height 19
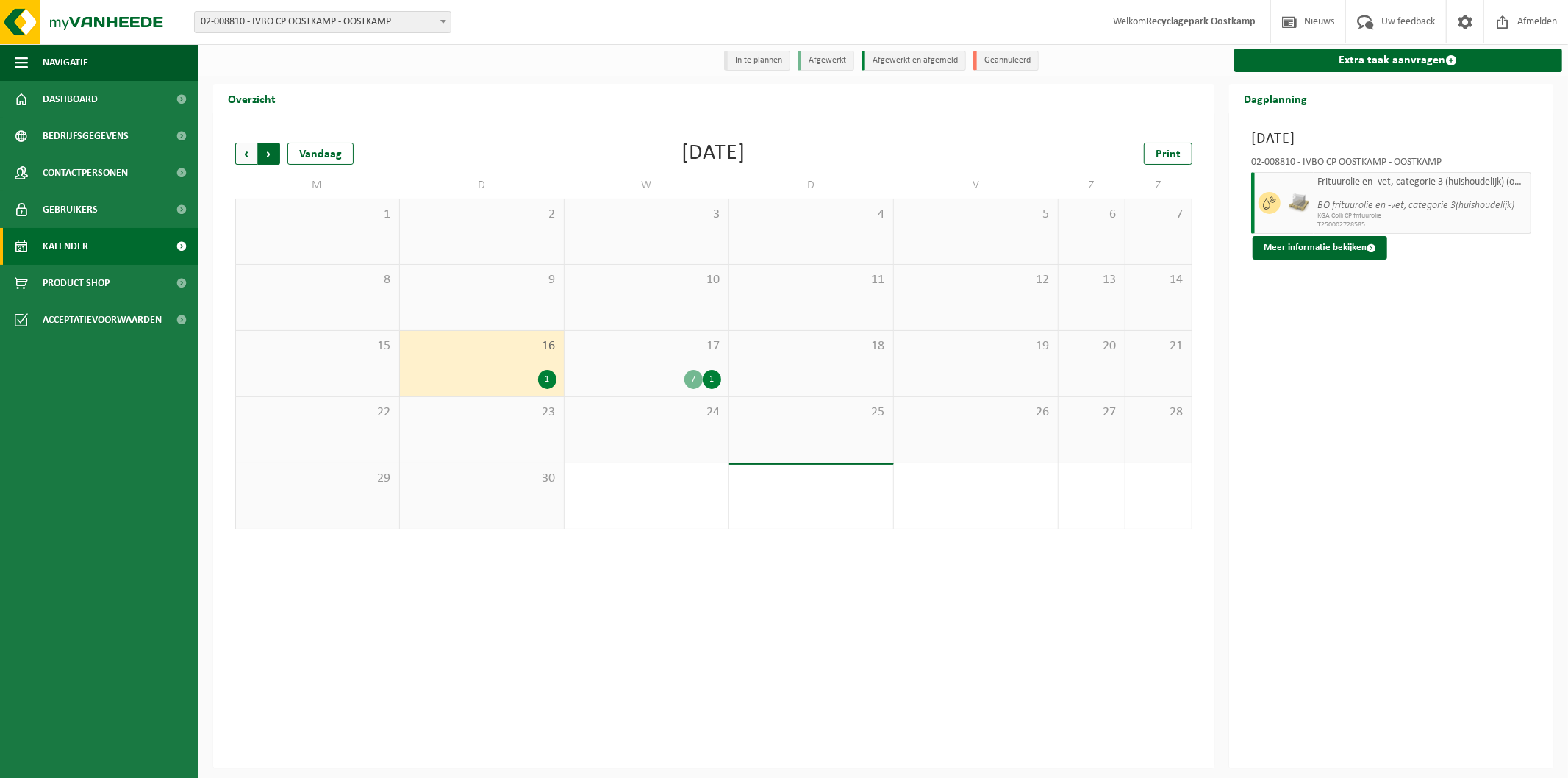
click at [251, 152] on span "Vorige" at bounding box center [246, 154] width 22 height 22
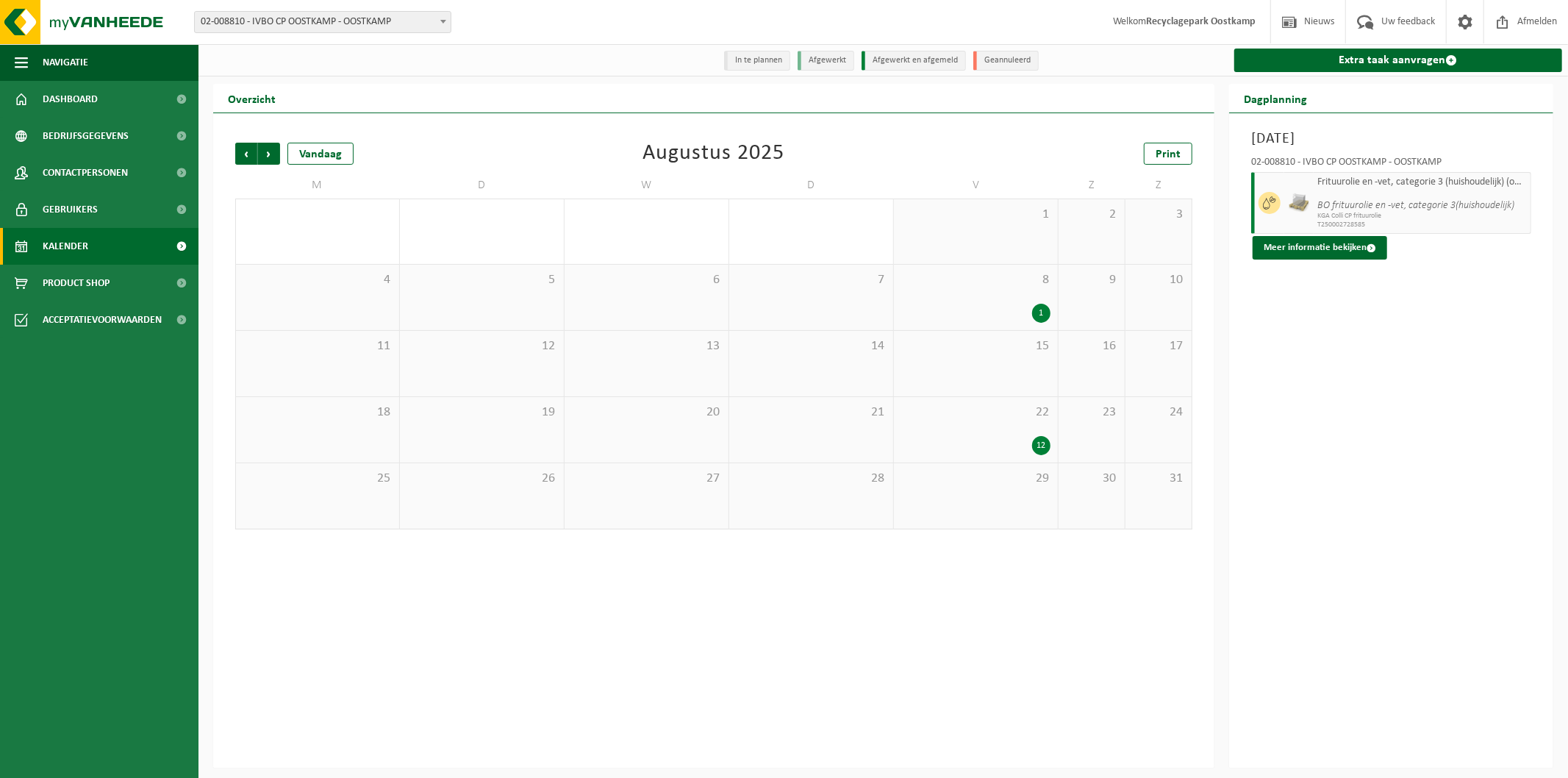
click at [1010, 304] on div "8 1" at bounding box center [976, 298] width 164 height 66
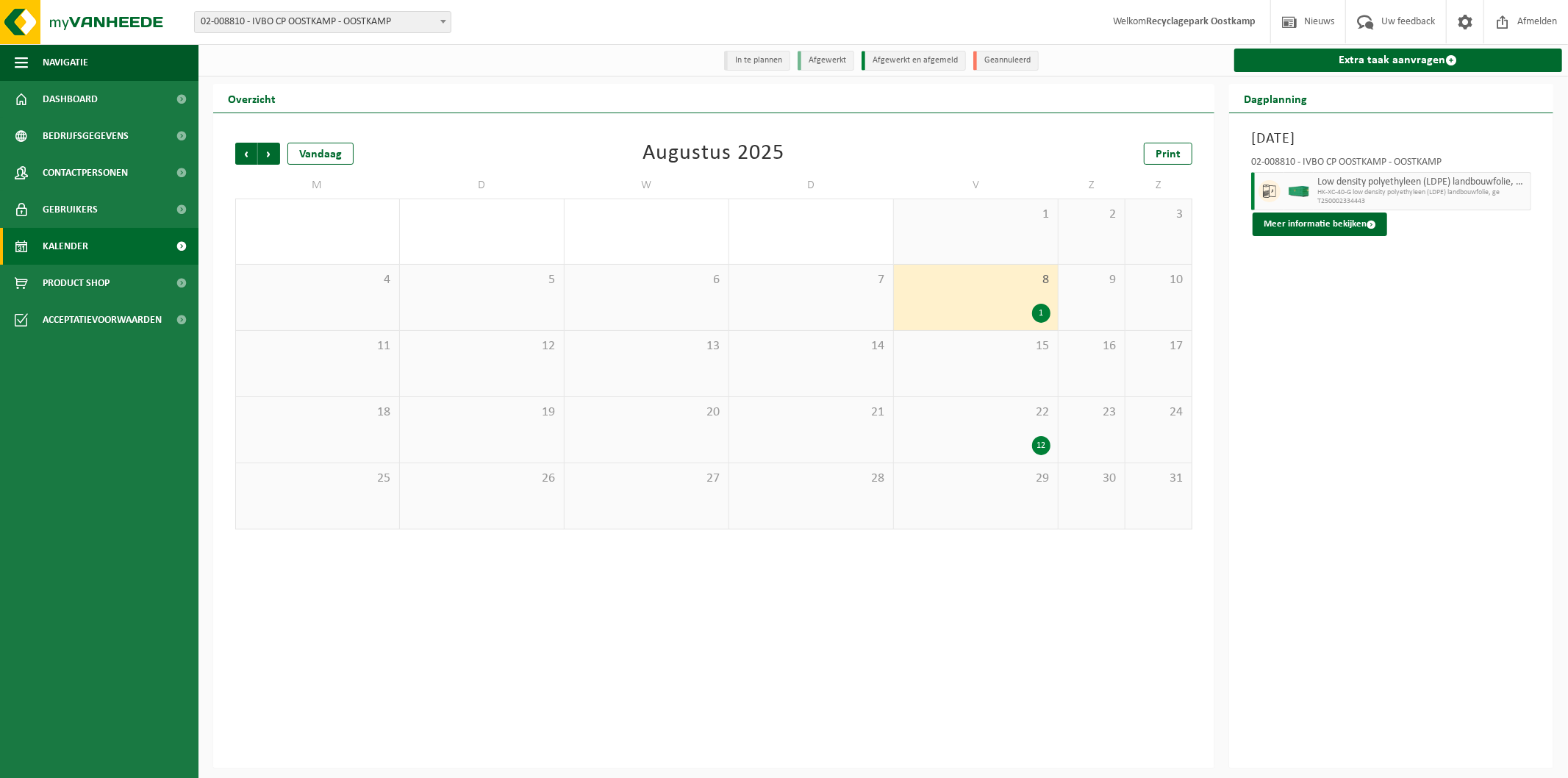
click at [995, 450] on div "12" at bounding box center [976, 445] width 149 height 19
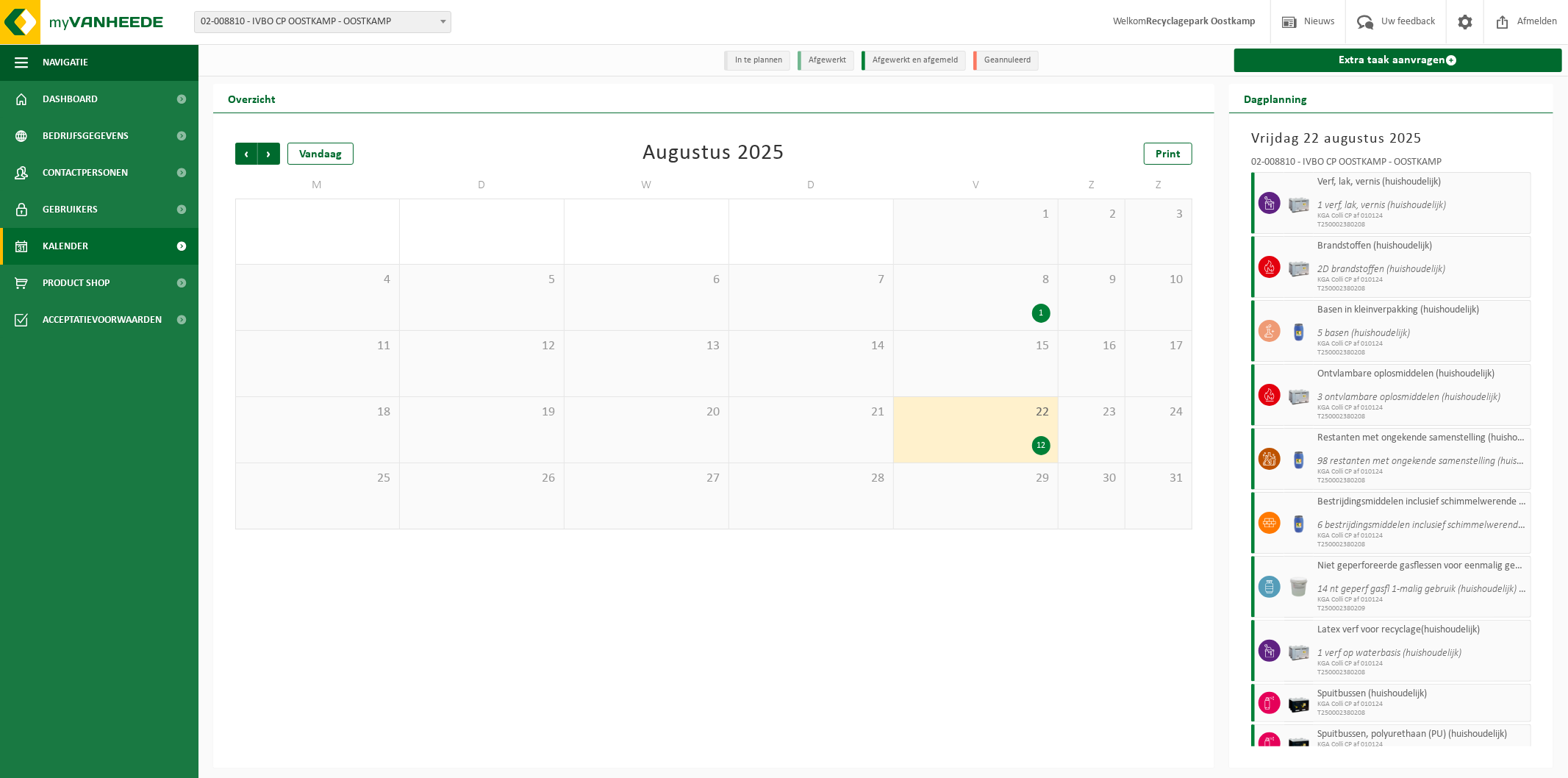
click at [982, 320] on div "1" at bounding box center [976, 313] width 149 height 19
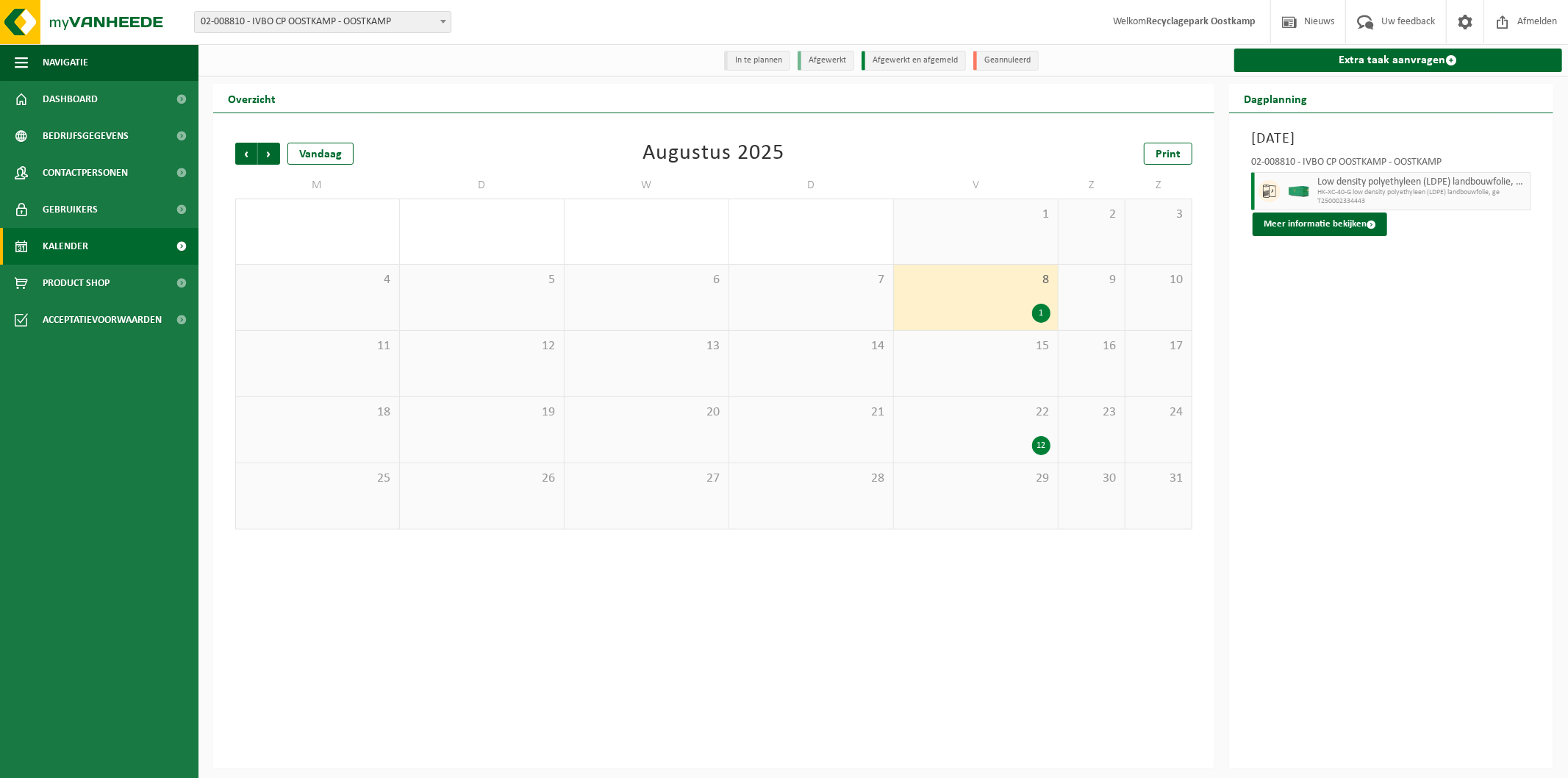
click at [926, 457] on div "22 12" at bounding box center [976, 429] width 164 height 66
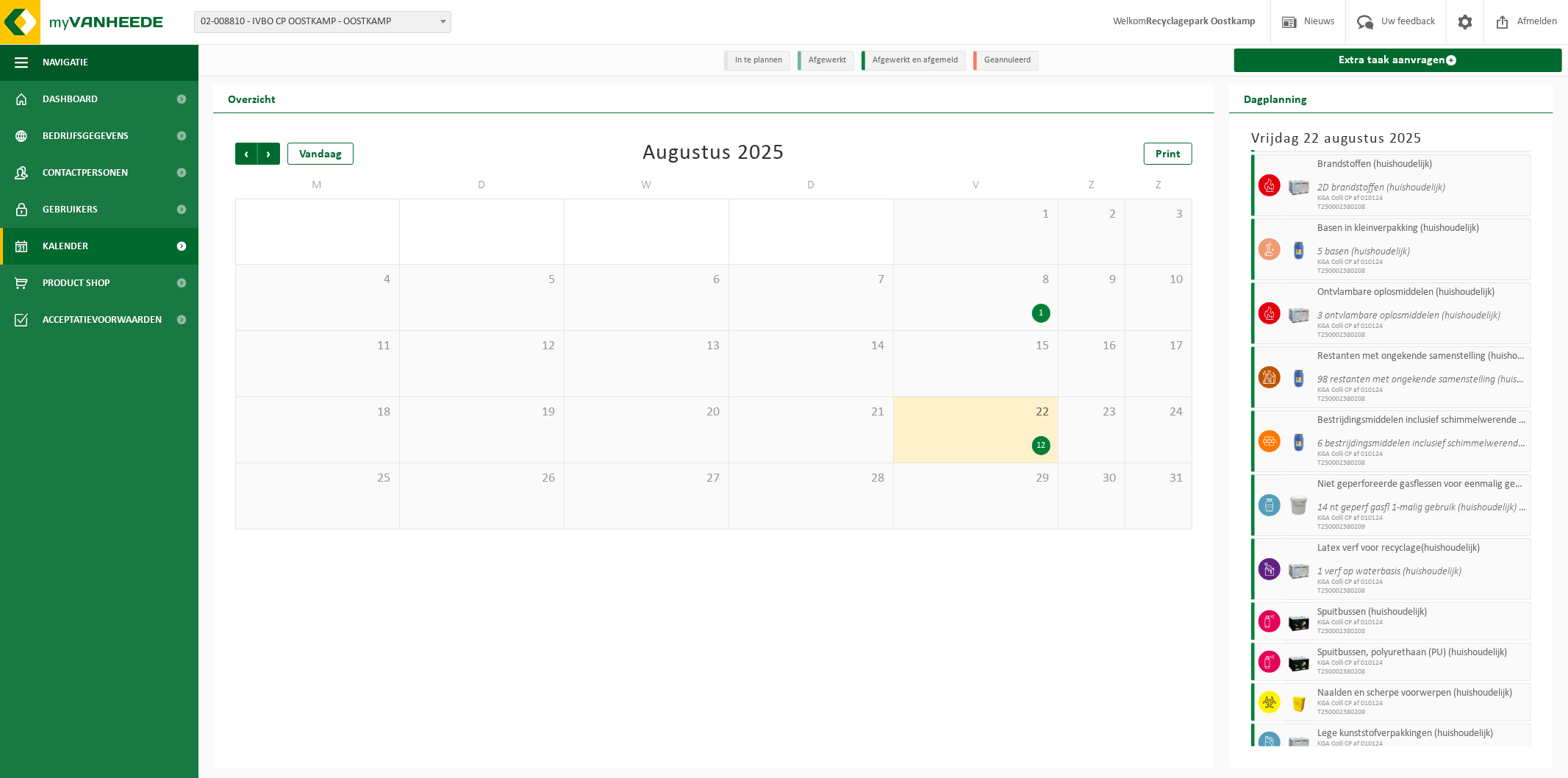
scroll to position [124, 0]
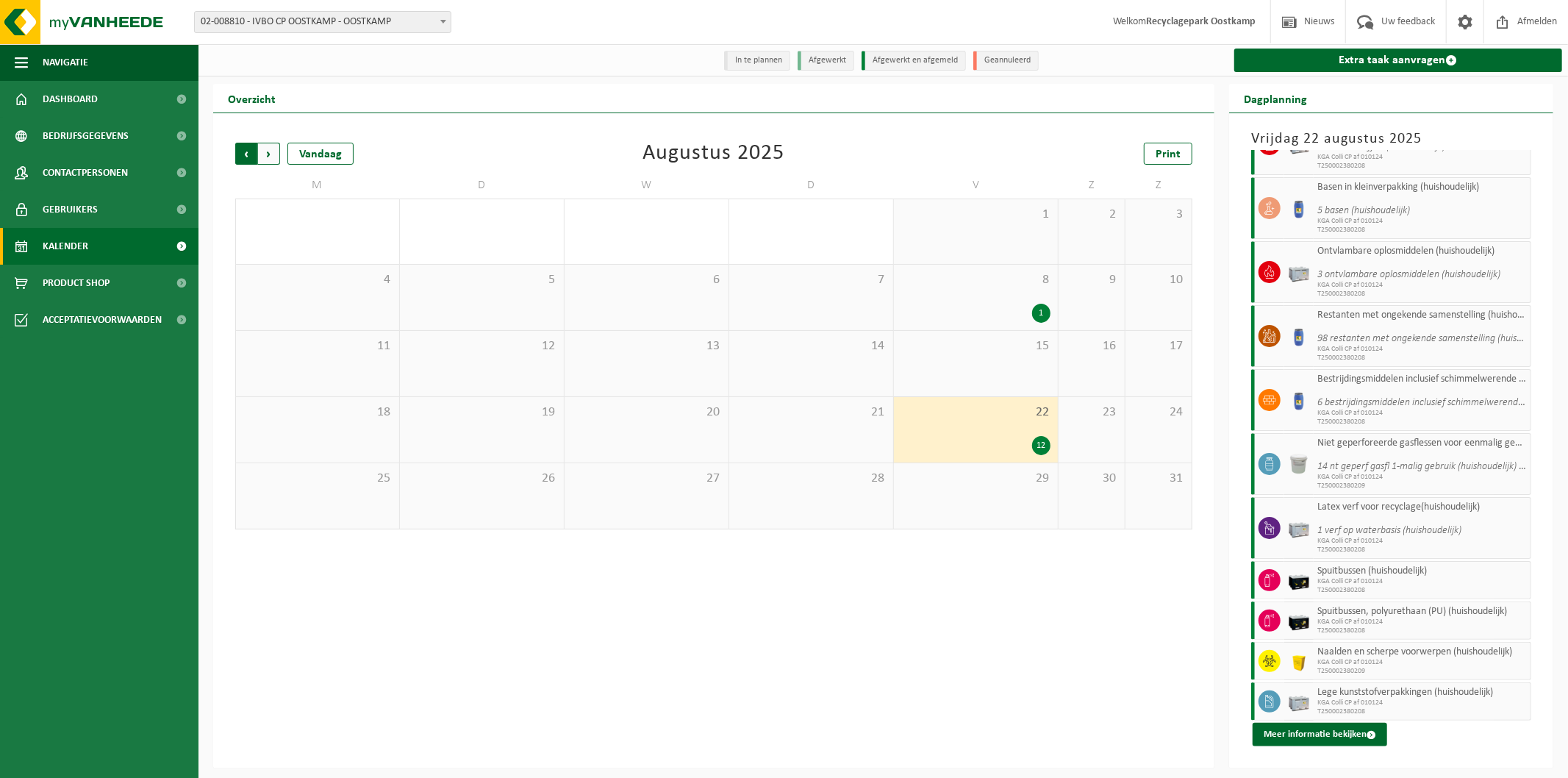
click at [277, 159] on span "Volgende" at bounding box center [269, 154] width 22 height 22
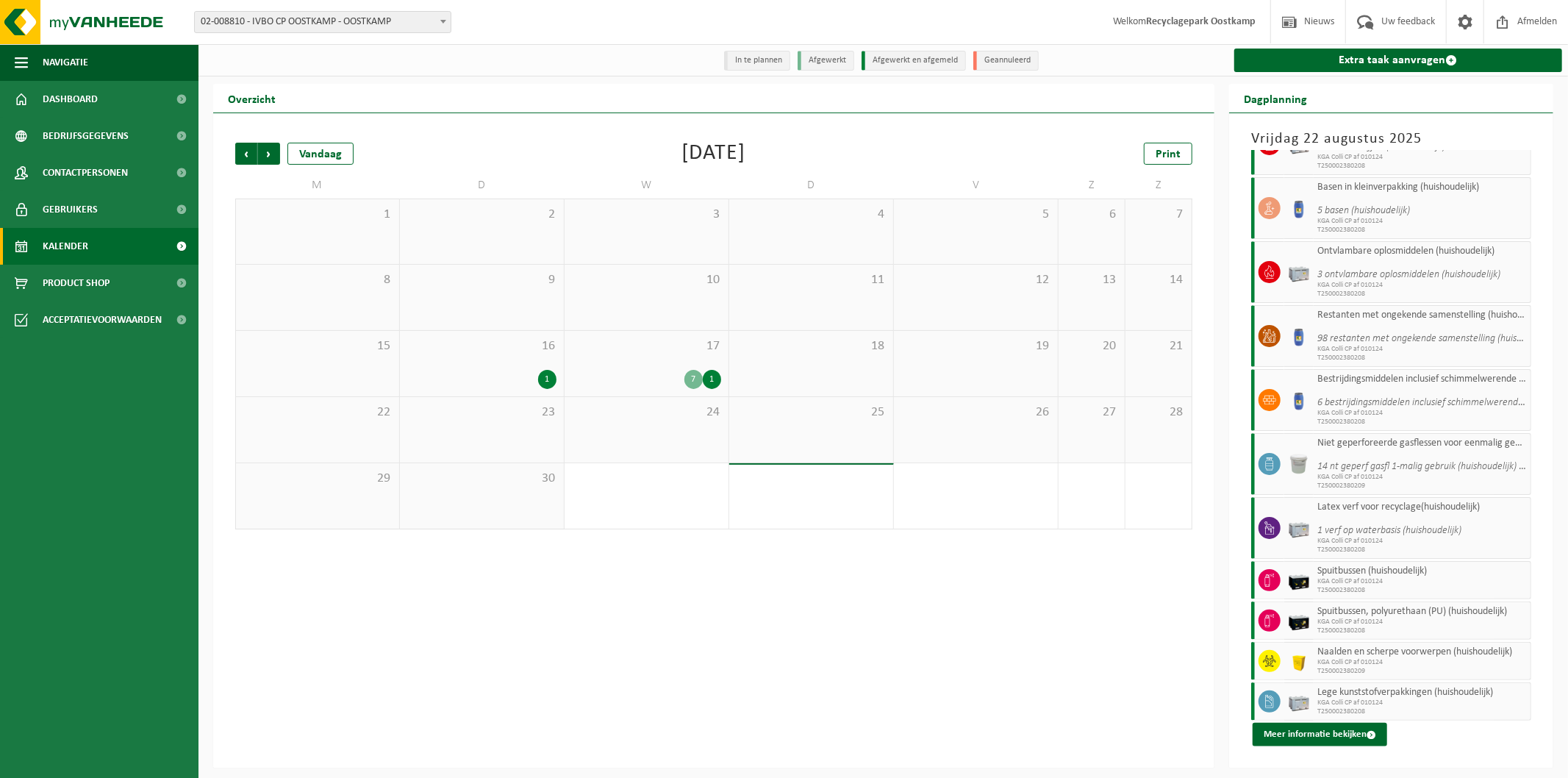
click at [277, 159] on span "Volgende" at bounding box center [269, 154] width 22 height 22
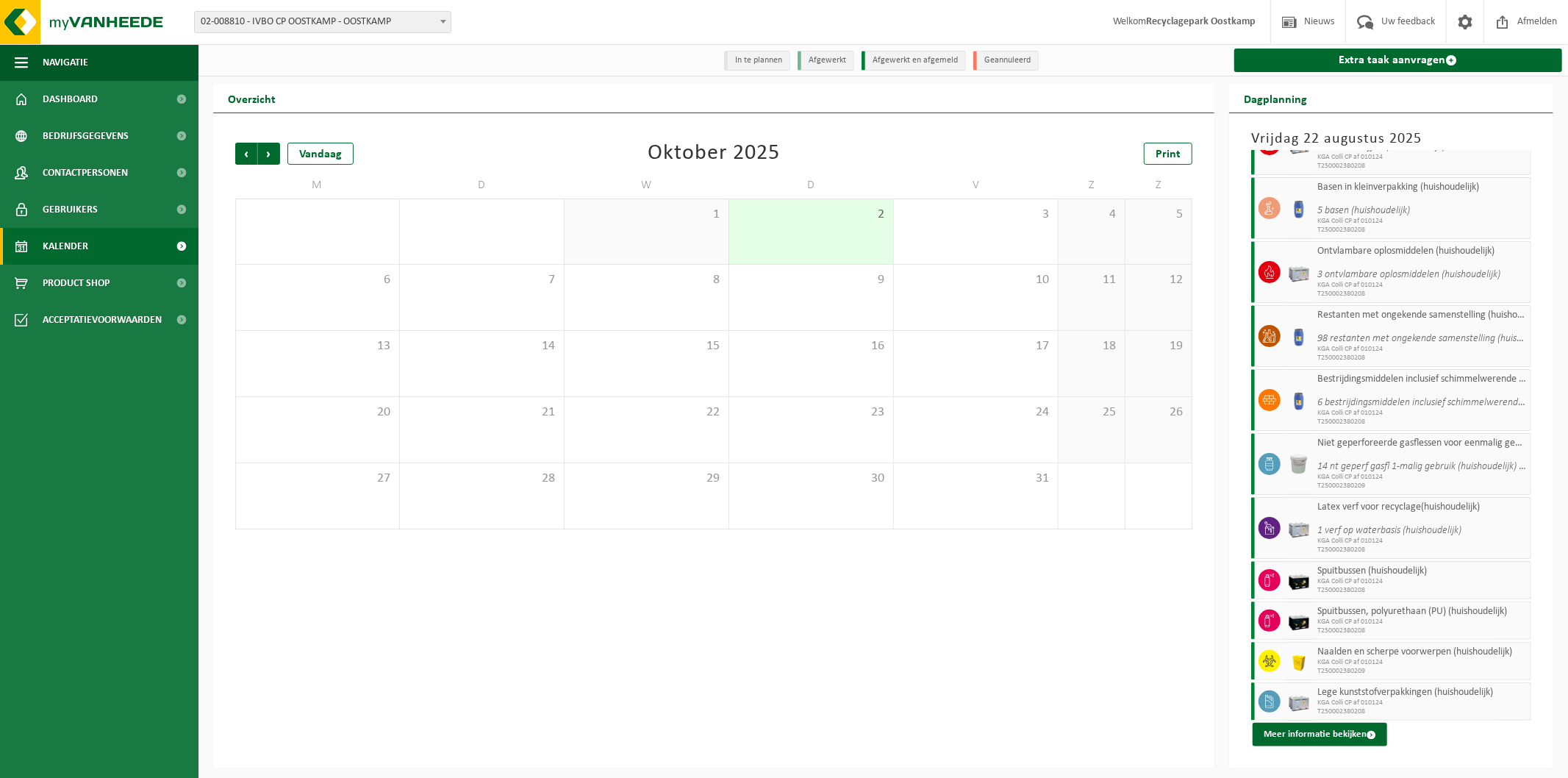
click at [618, 128] on div "Vorige Volgende Vandaag [DATE] Print M D W D V Z Z 29 30 1 2 3 4 5 6 7 8 9 10 1…" at bounding box center [714, 336] width 971 height 416
